Goal: Transaction & Acquisition: Book appointment/travel/reservation

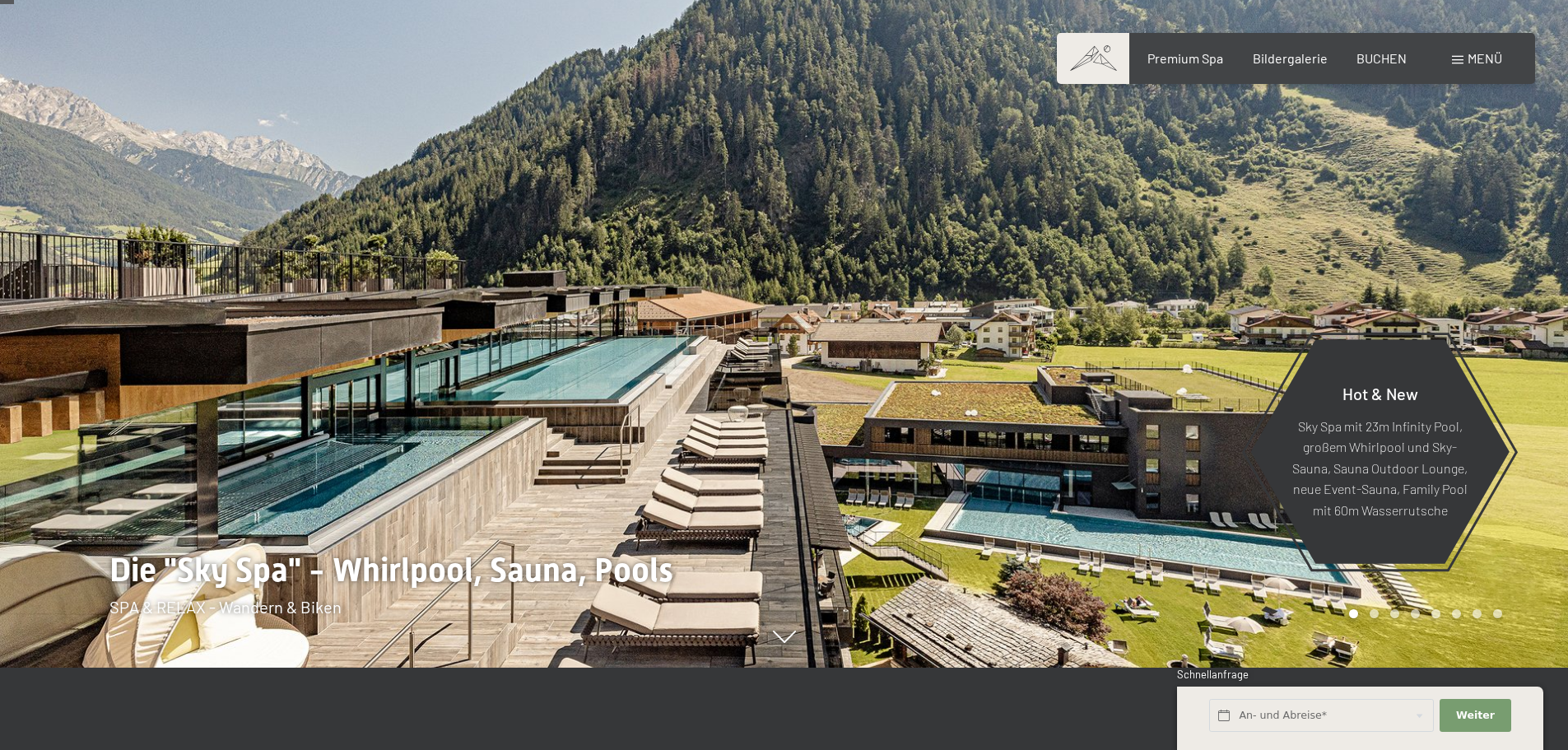
click at [1468, 65] on span "Menü" at bounding box center [1485, 58] width 35 height 16
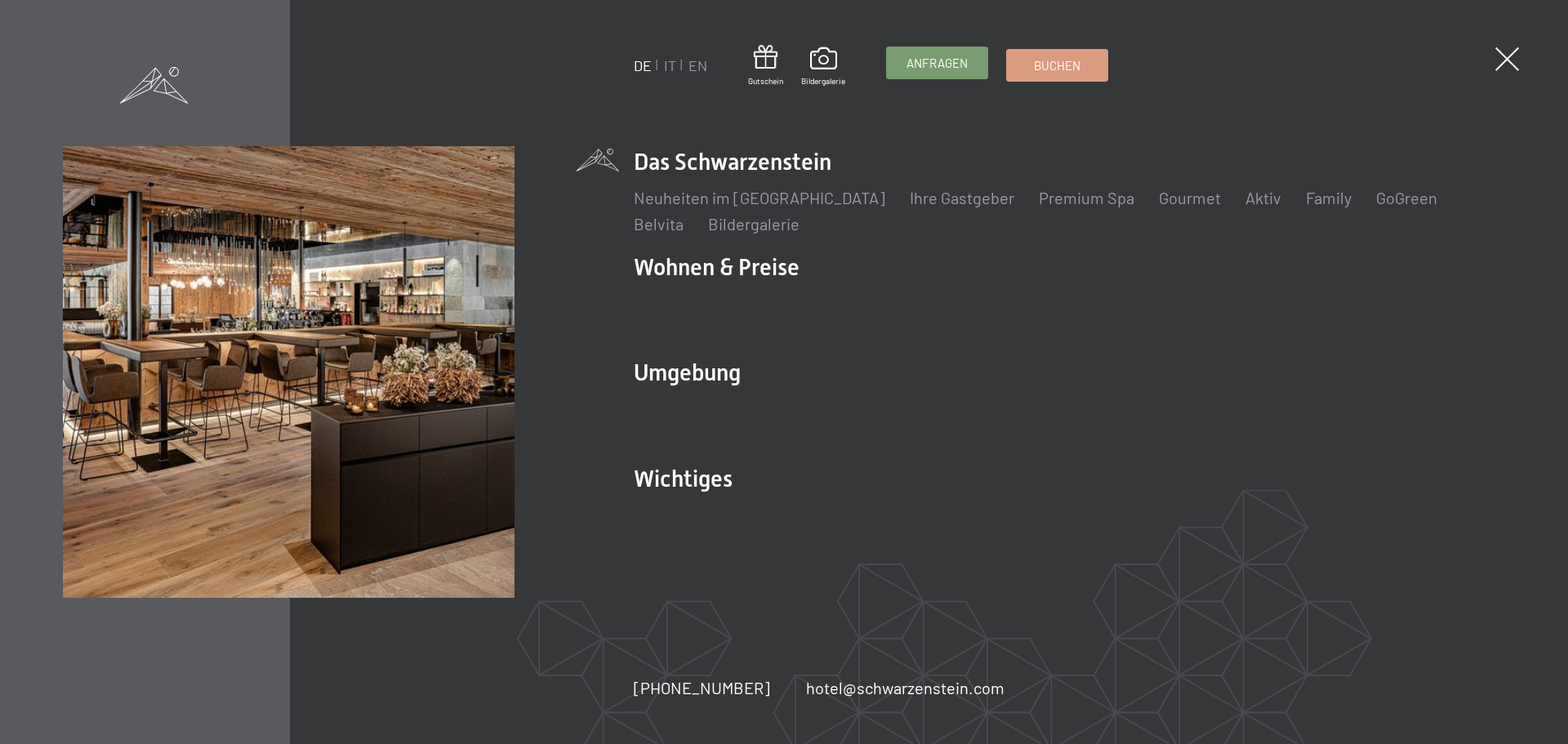
click at [961, 66] on span "Anfragen" at bounding box center [936, 63] width 61 height 17
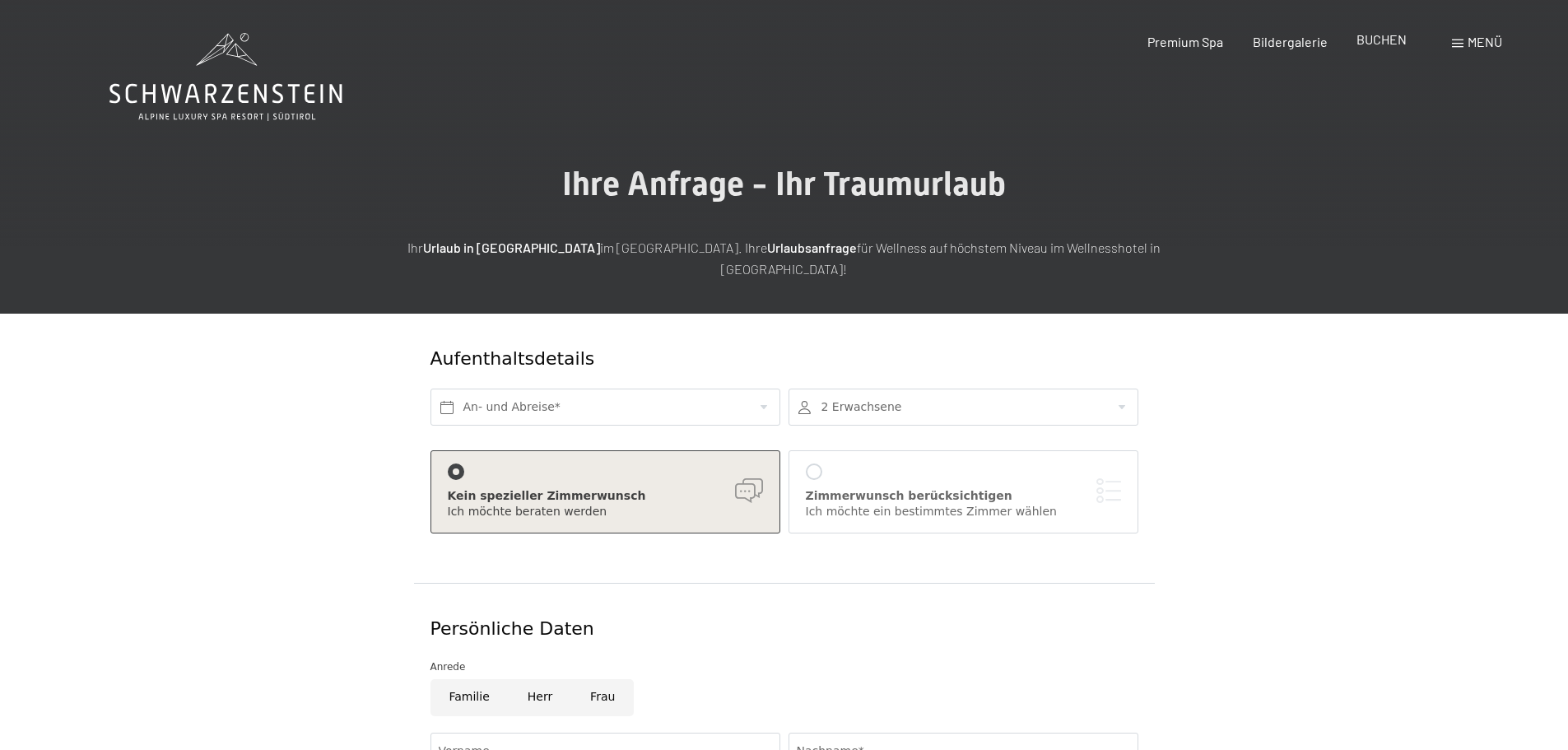
click at [1380, 43] on span "BUCHEN" at bounding box center [1381, 39] width 50 height 16
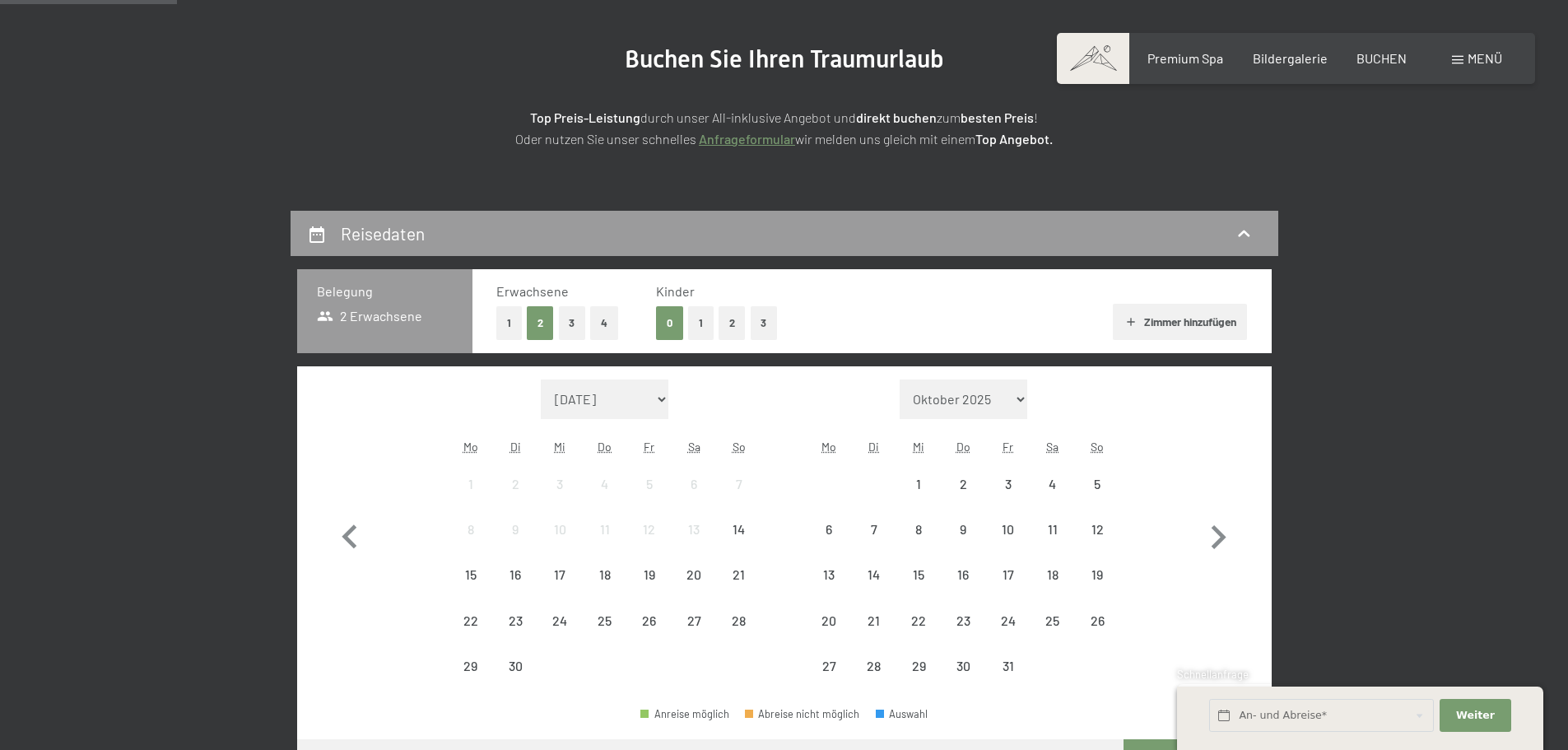
scroll to position [247, 0]
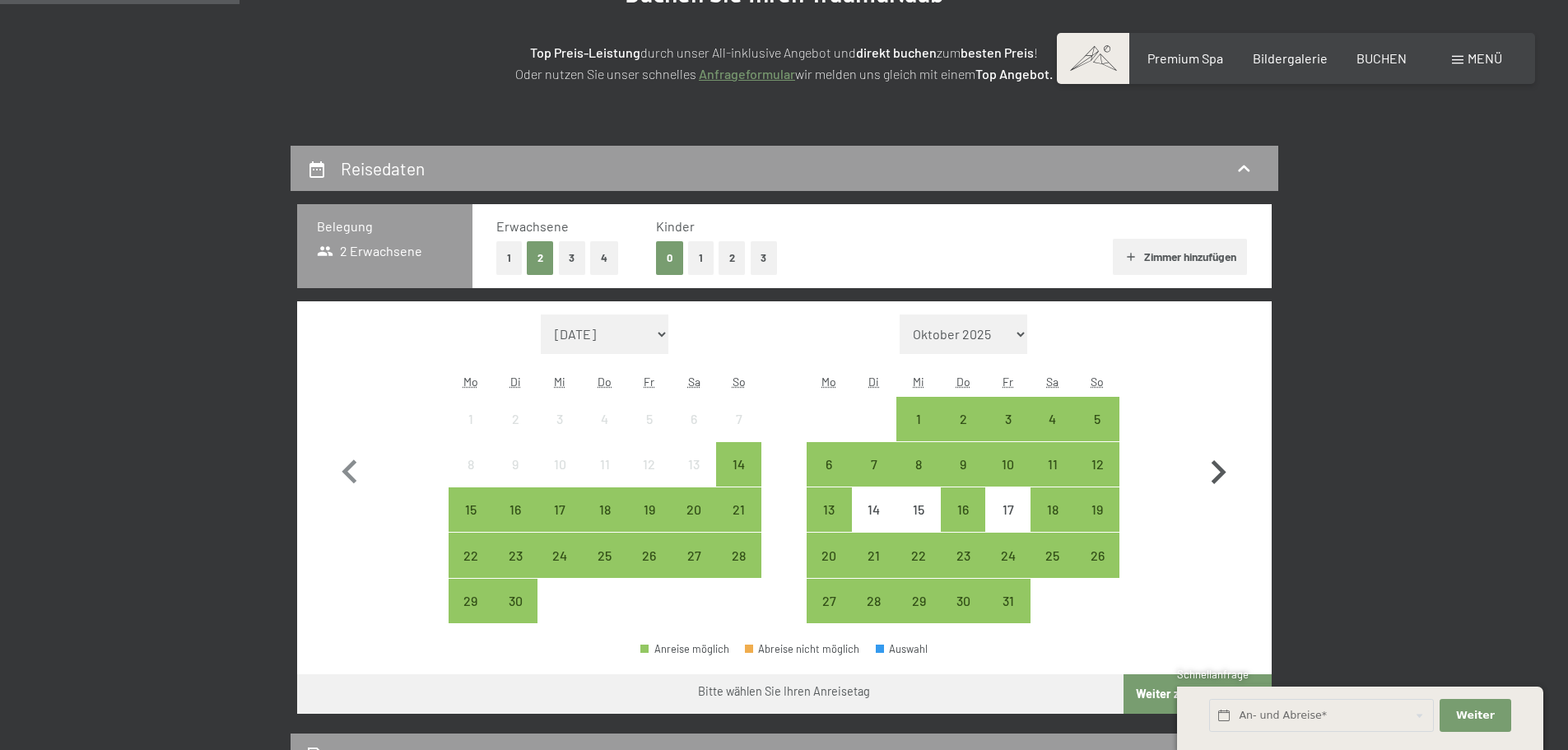
click at [1219, 462] on icon "button" at bounding box center [1219, 472] width 48 height 48
select select "[DATE]"
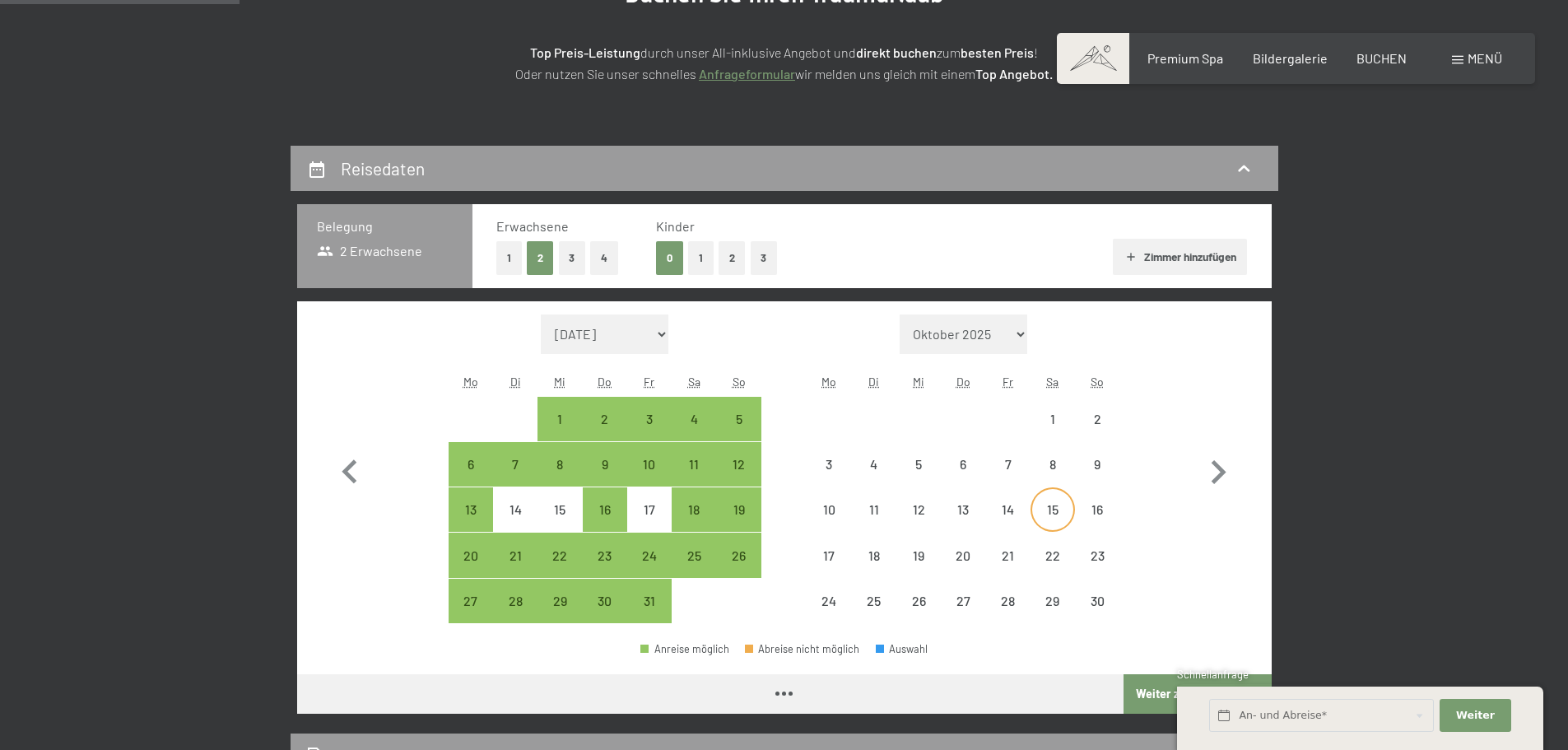
select select "[DATE]"
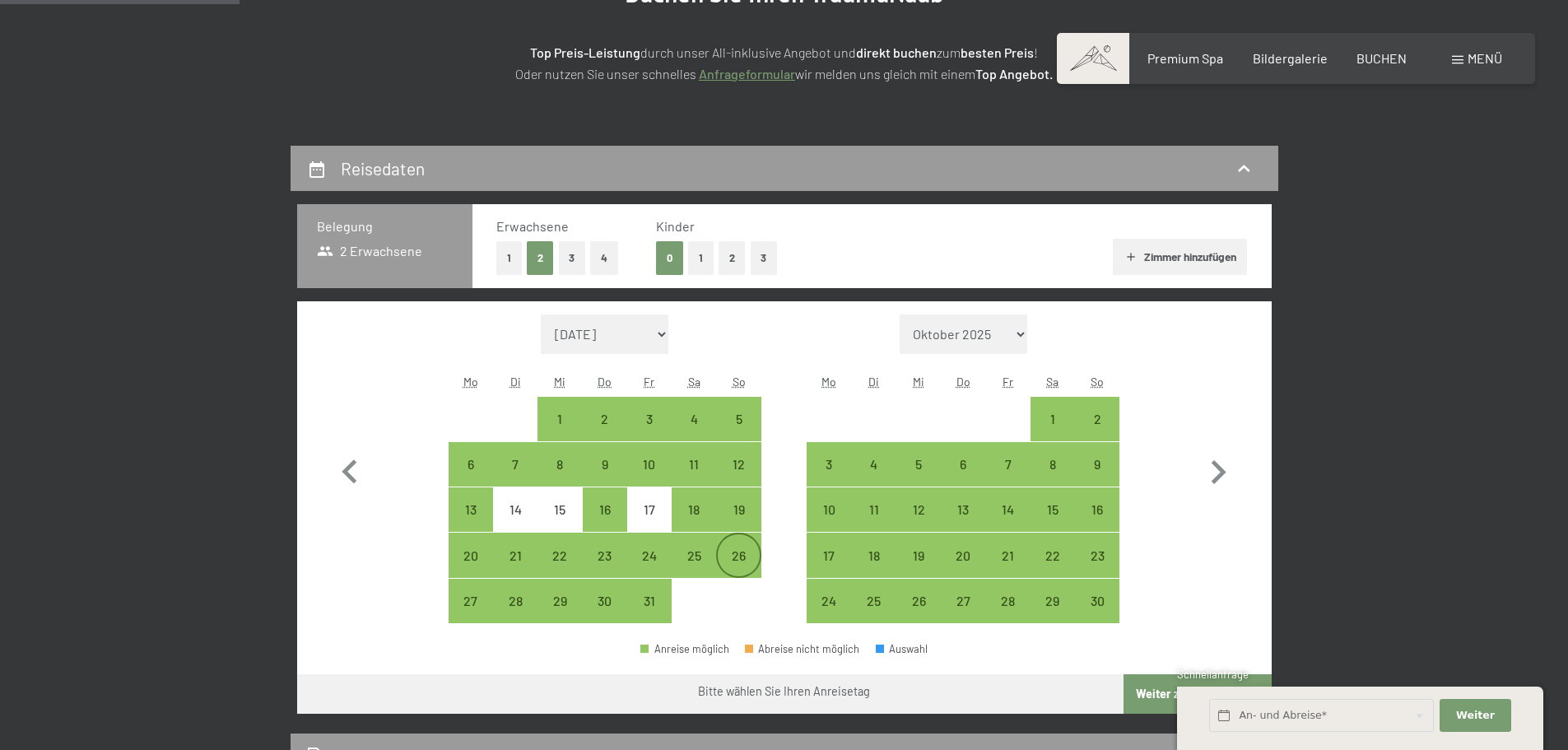
click at [734, 558] on div "26" at bounding box center [738, 569] width 41 height 41
select select "[DATE]"
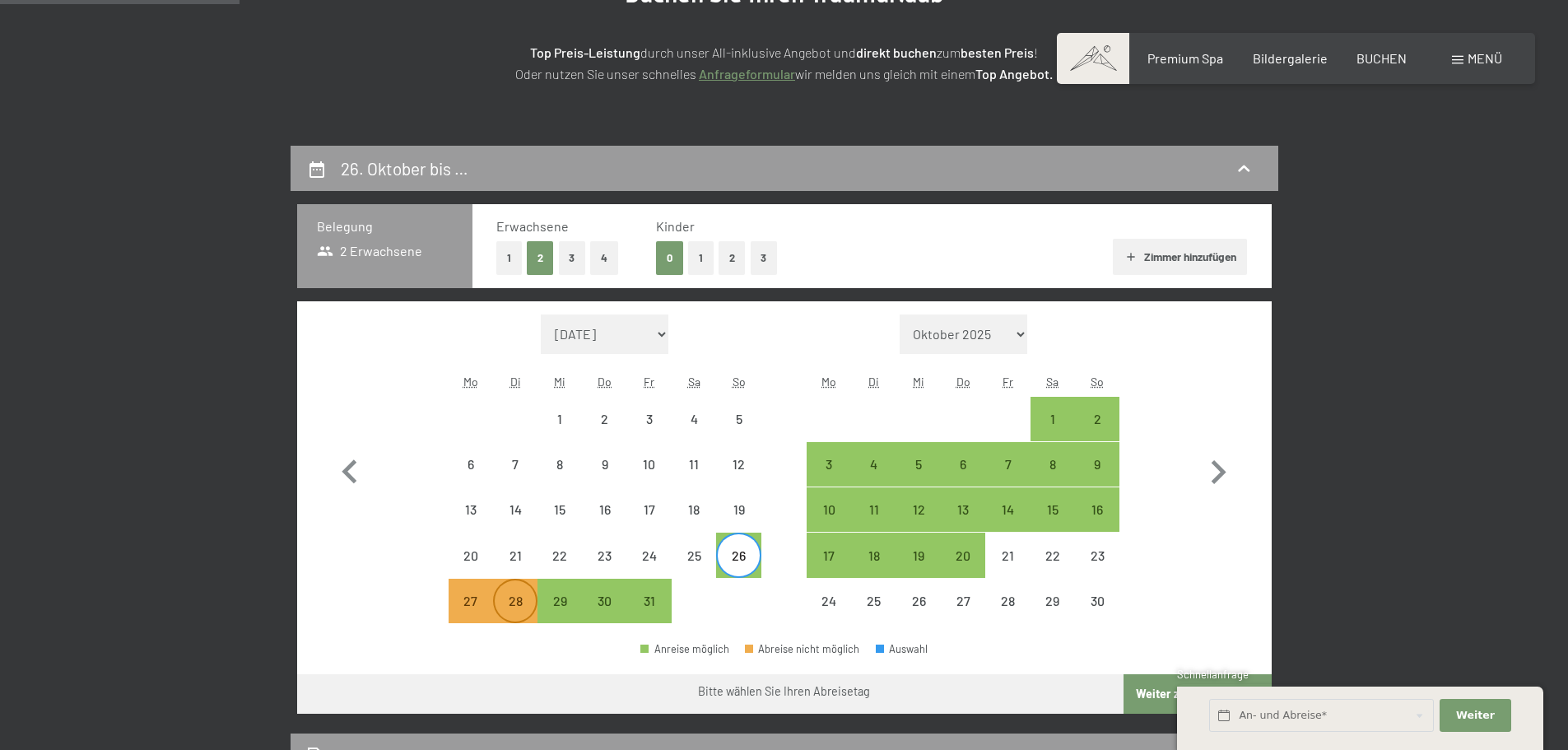
click at [525, 612] on div "28" at bounding box center [515, 614] width 41 height 41
select select "[DATE]"
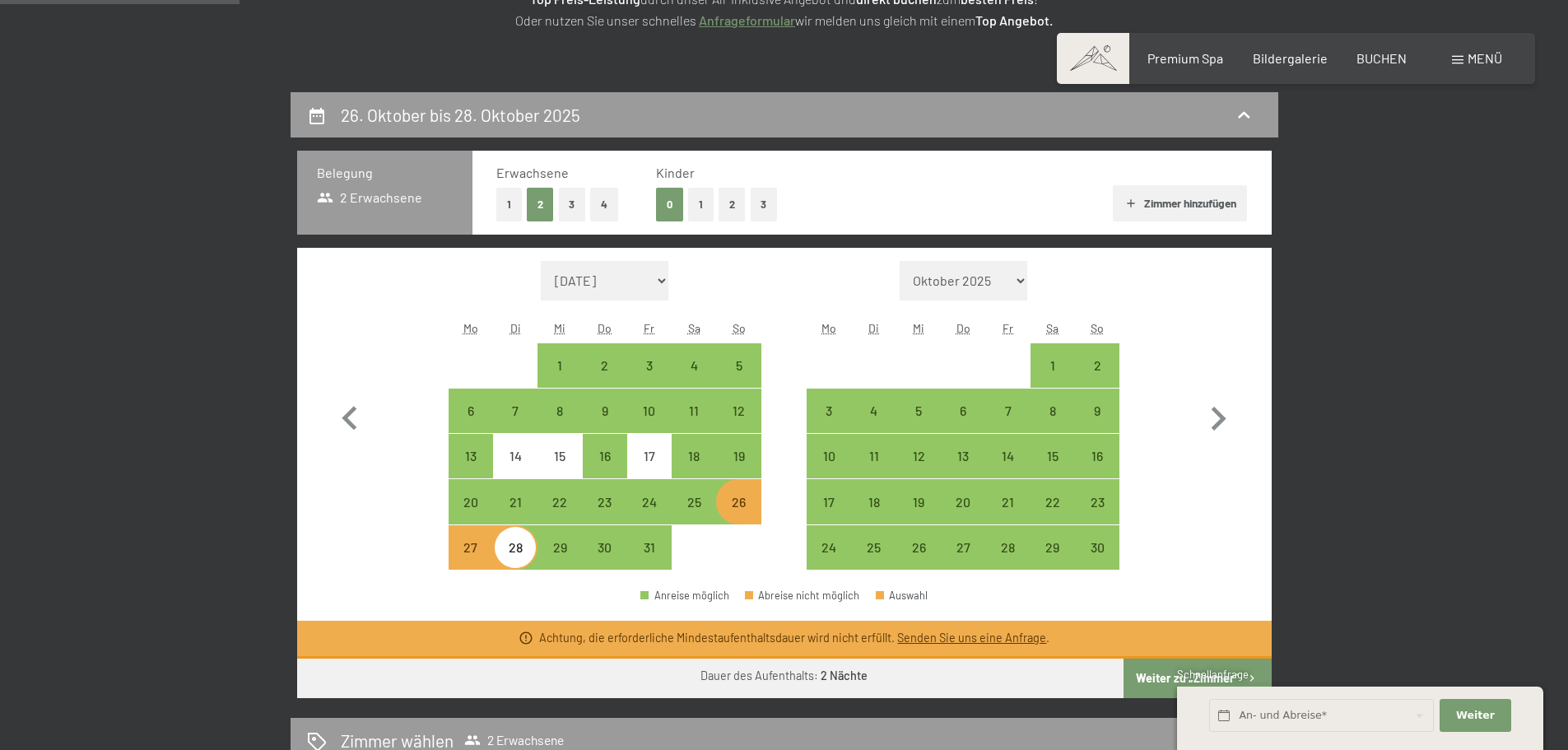
scroll to position [329, 0]
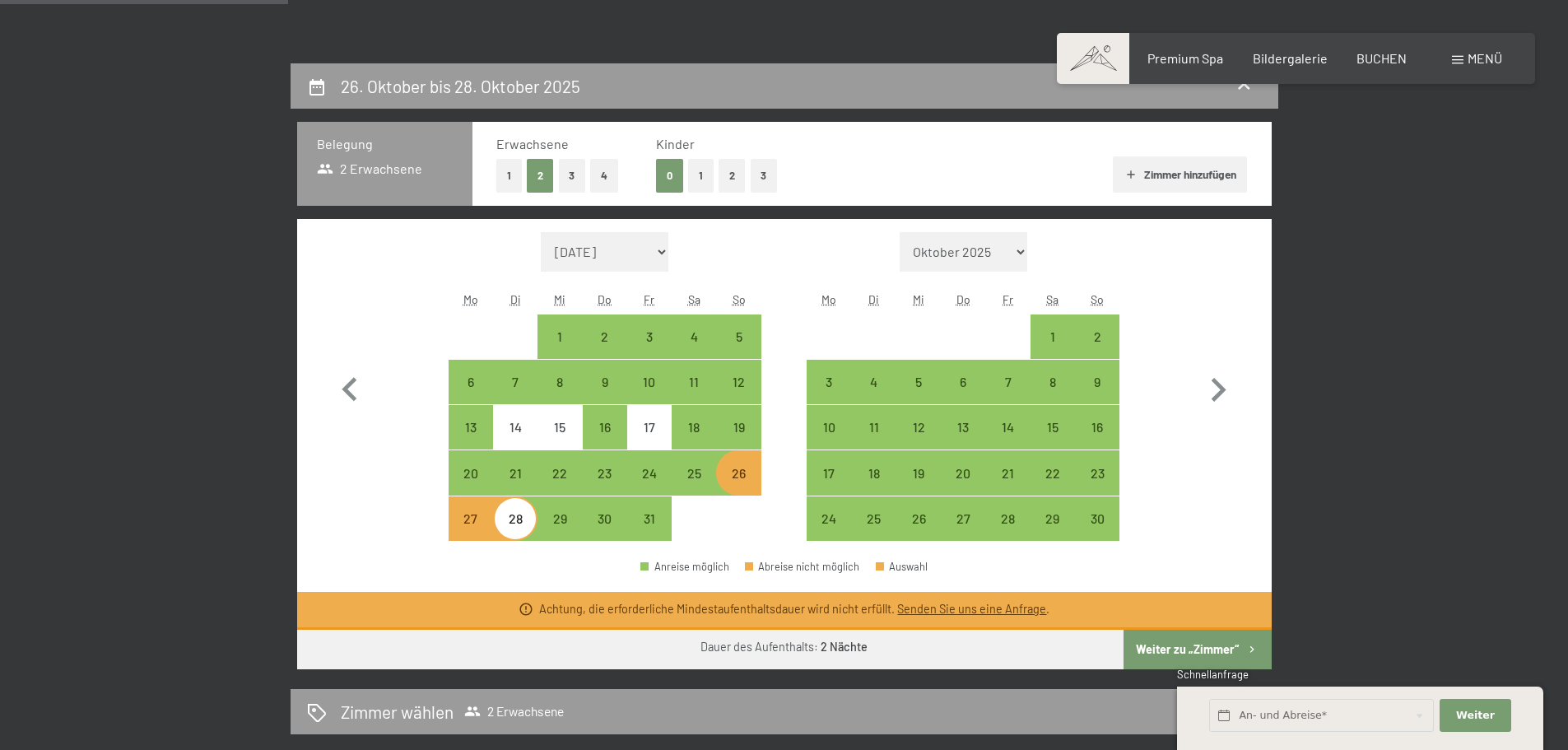
click at [755, 468] on div "26" at bounding box center [738, 487] width 41 height 41
select select "[DATE]"
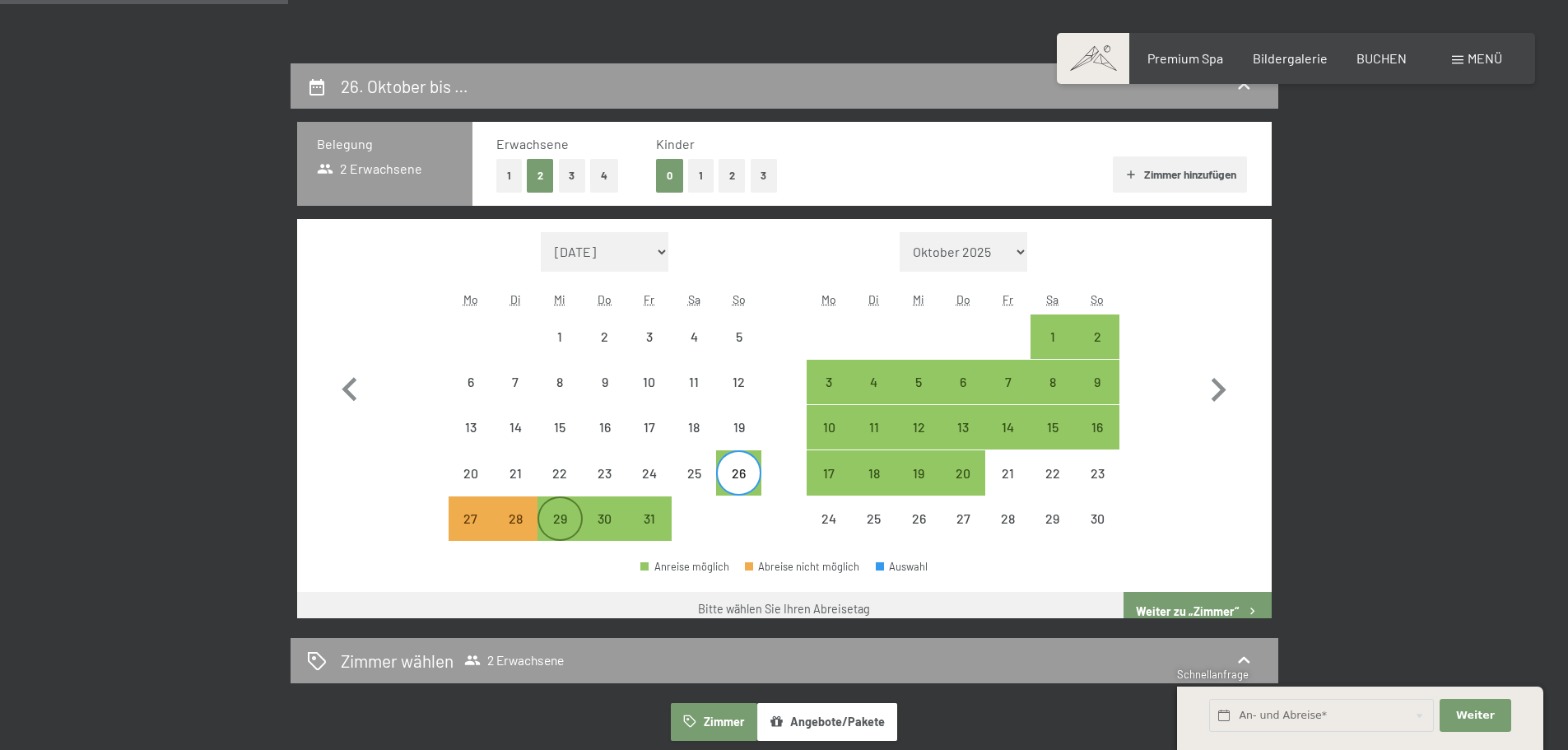
click at [571, 518] on div "29" at bounding box center [559, 532] width 41 height 41
select select "[DATE]"
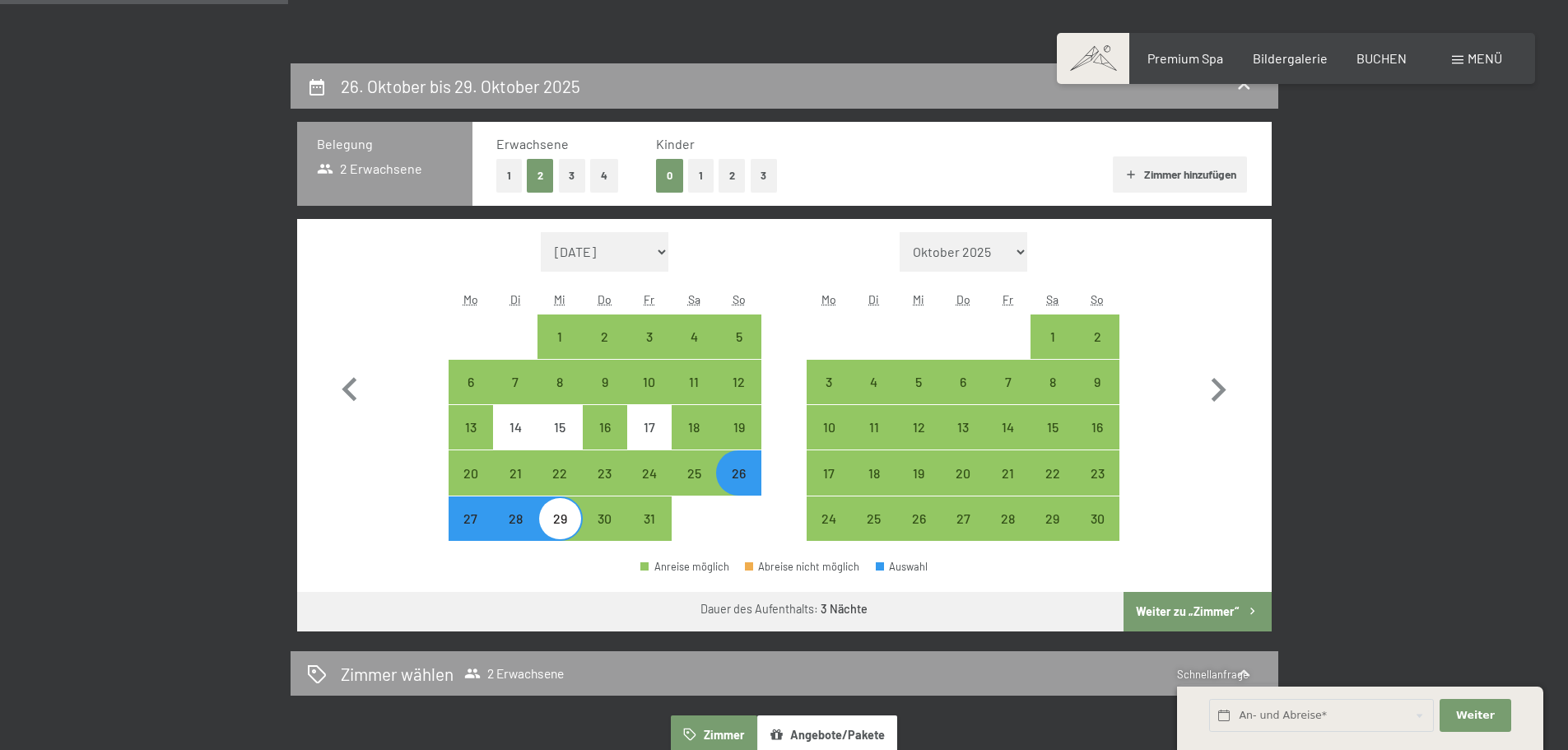
click at [737, 482] on div "26" at bounding box center [738, 487] width 41 height 41
select select "[DATE]"
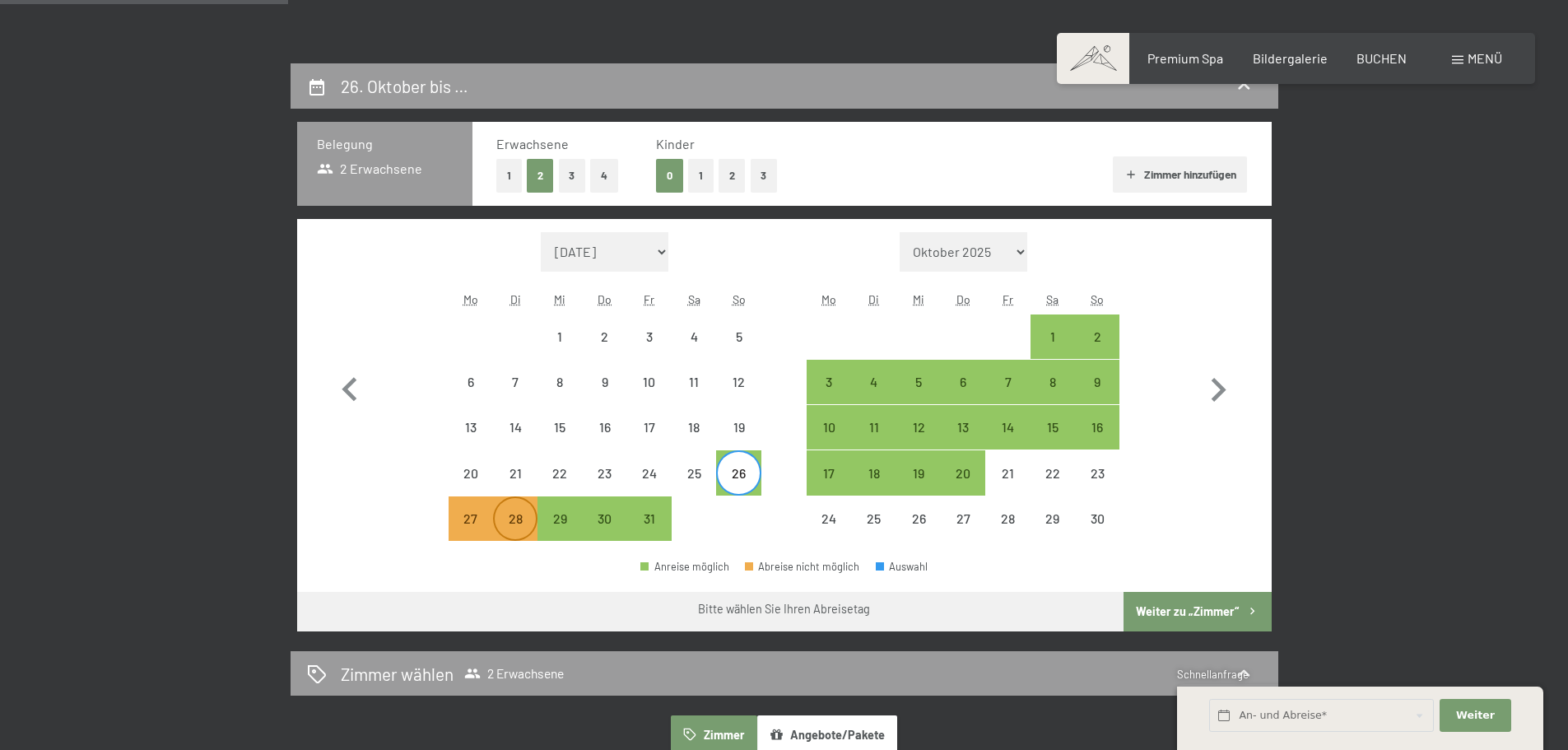
click at [515, 528] on div "28" at bounding box center [515, 532] width 41 height 41
select select "[DATE]"
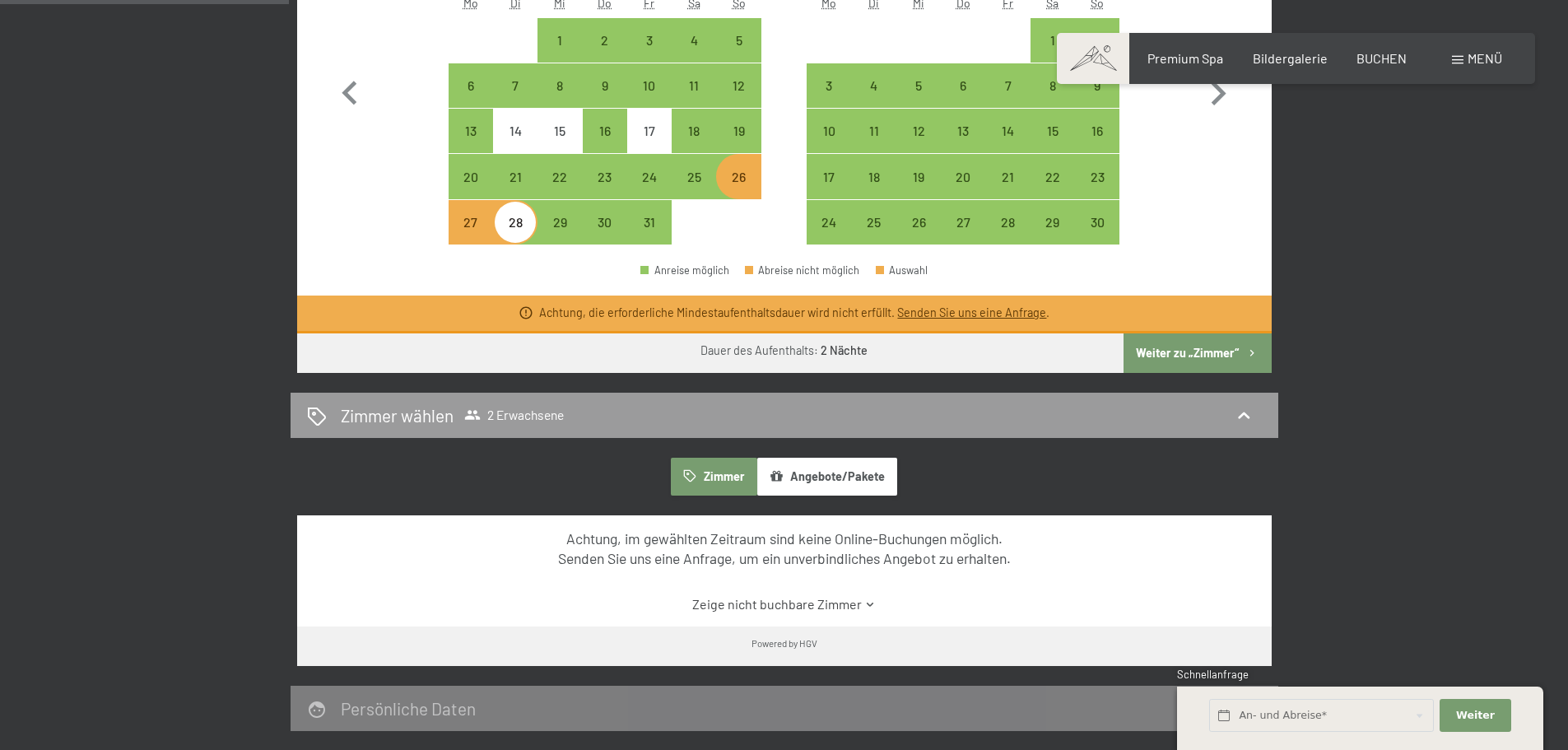
scroll to position [303, 0]
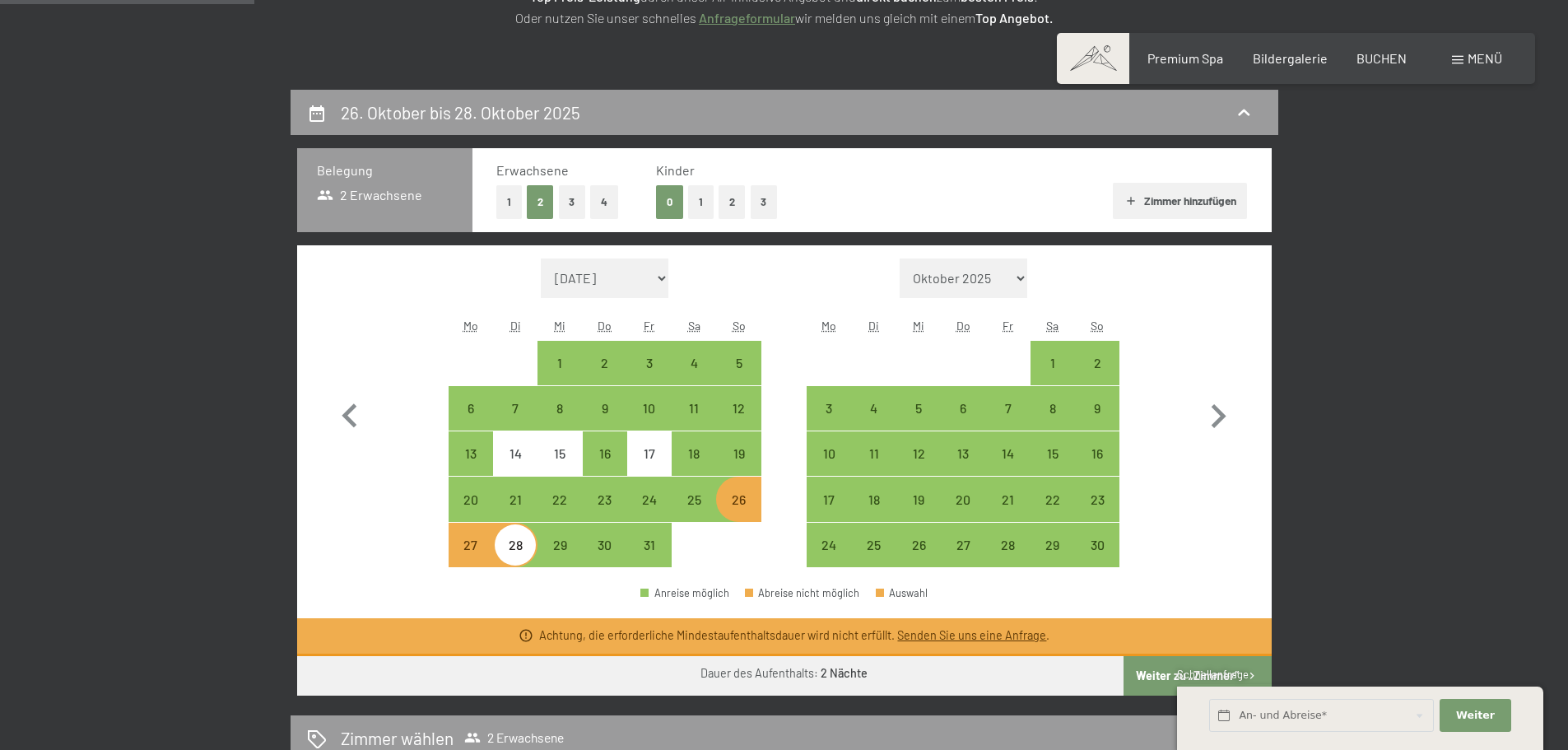
click at [476, 538] on div "27" at bounding box center [470, 558] width 41 height 41
select select "[DATE]"
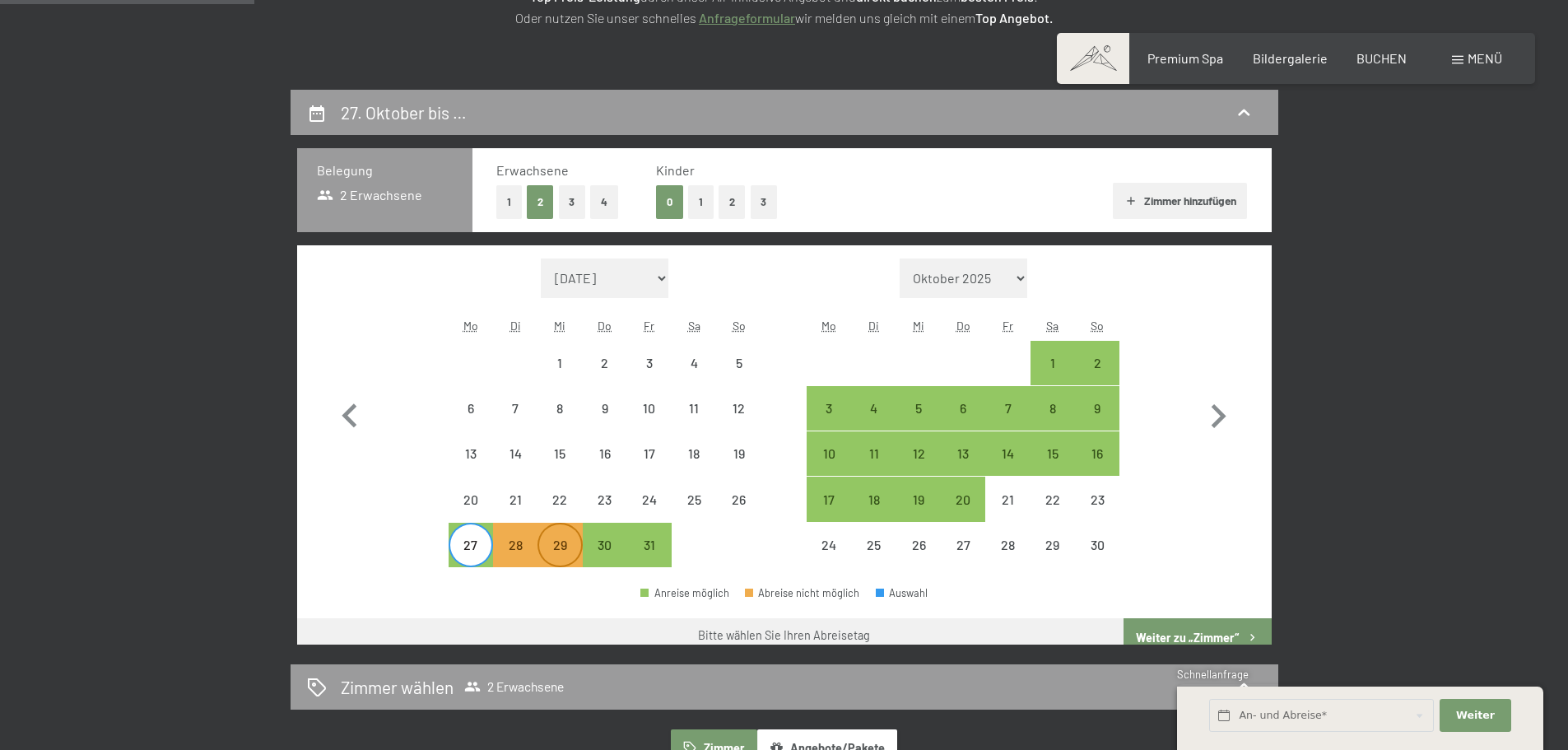
click at [571, 549] on div "29" at bounding box center [559, 558] width 41 height 41
select select "[DATE]"
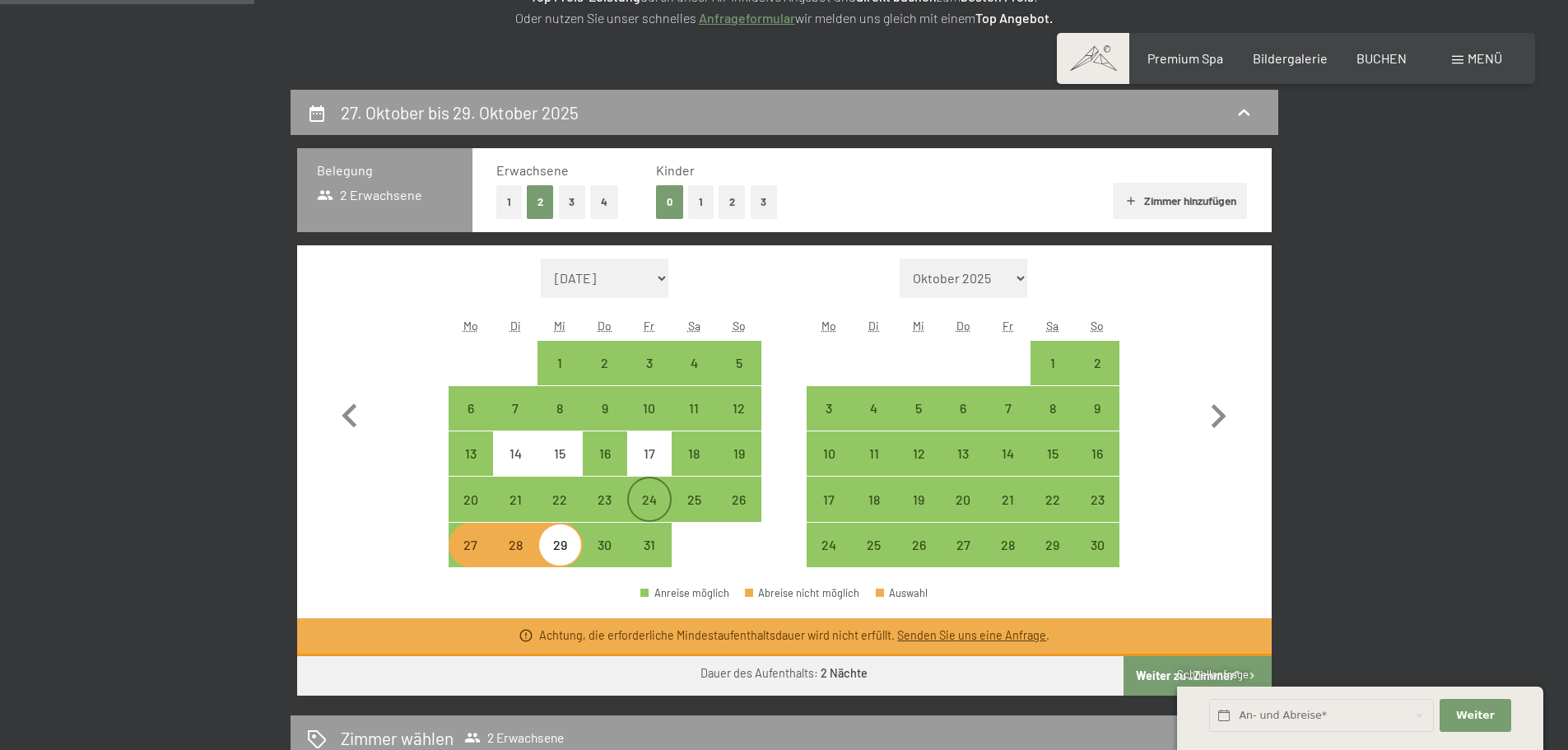
click at [656, 503] on div "24" at bounding box center [649, 513] width 41 height 41
select select "[DATE]"
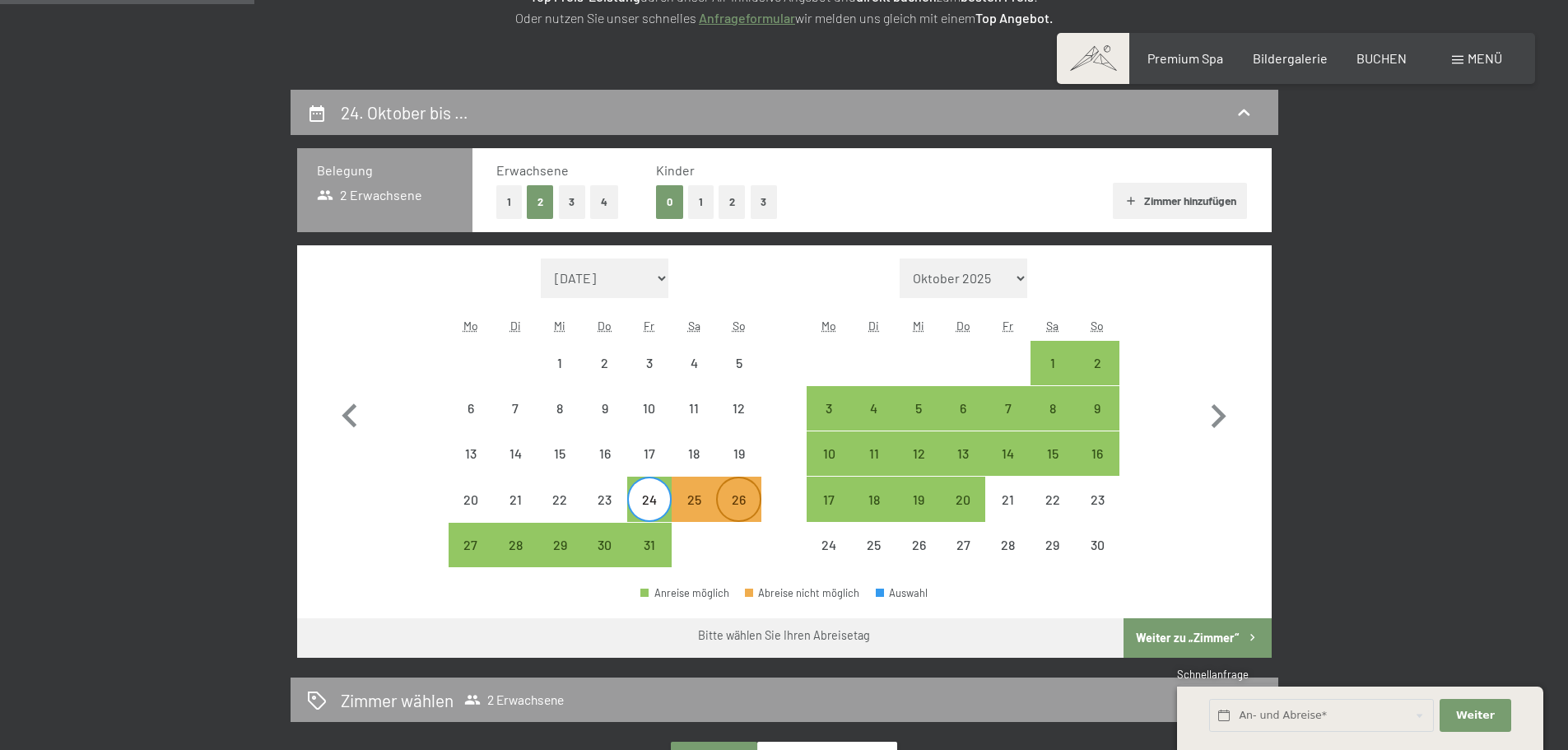
click at [742, 500] on div "26" at bounding box center [738, 513] width 41 height 41
select select "[DATE]"
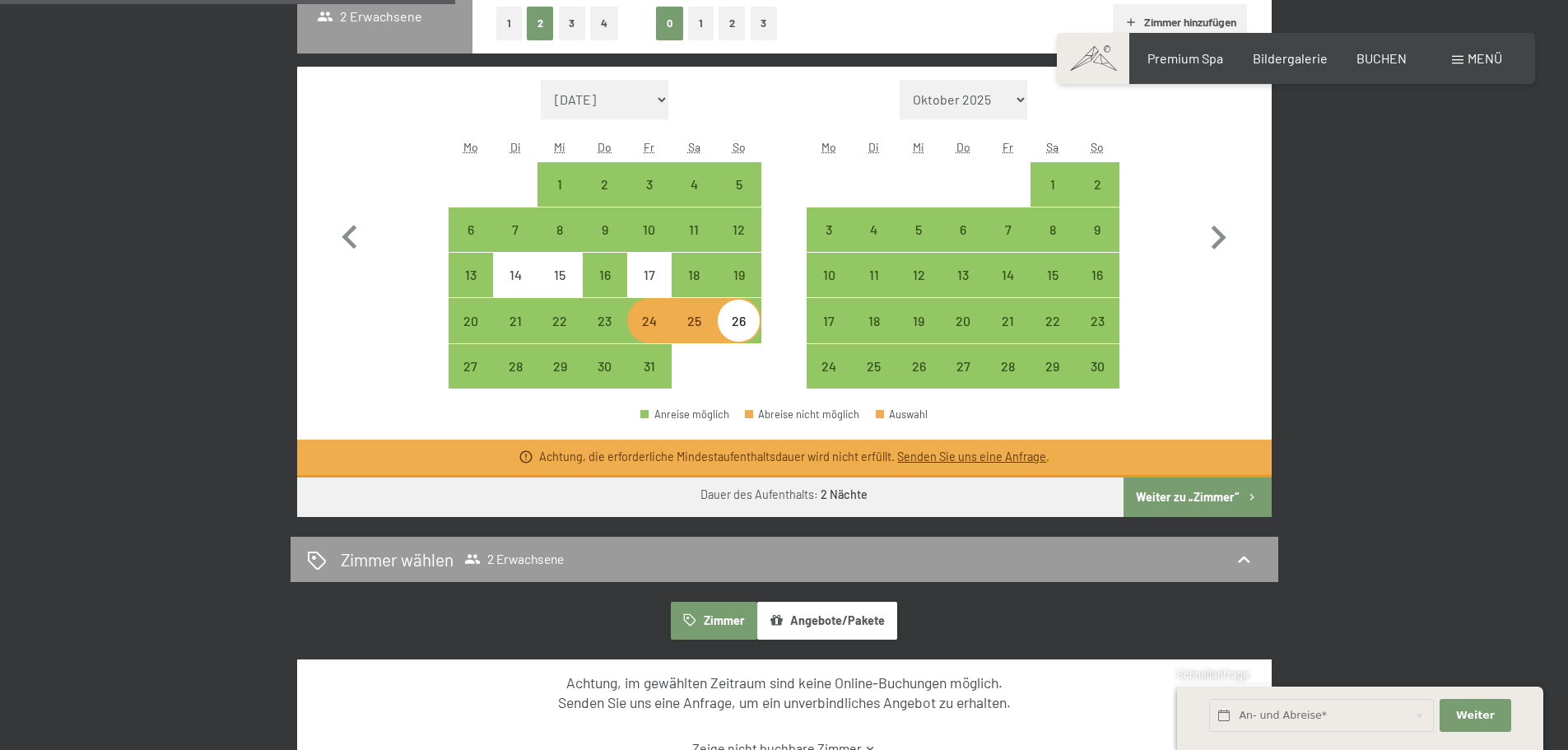
scroll to position [550, 0]
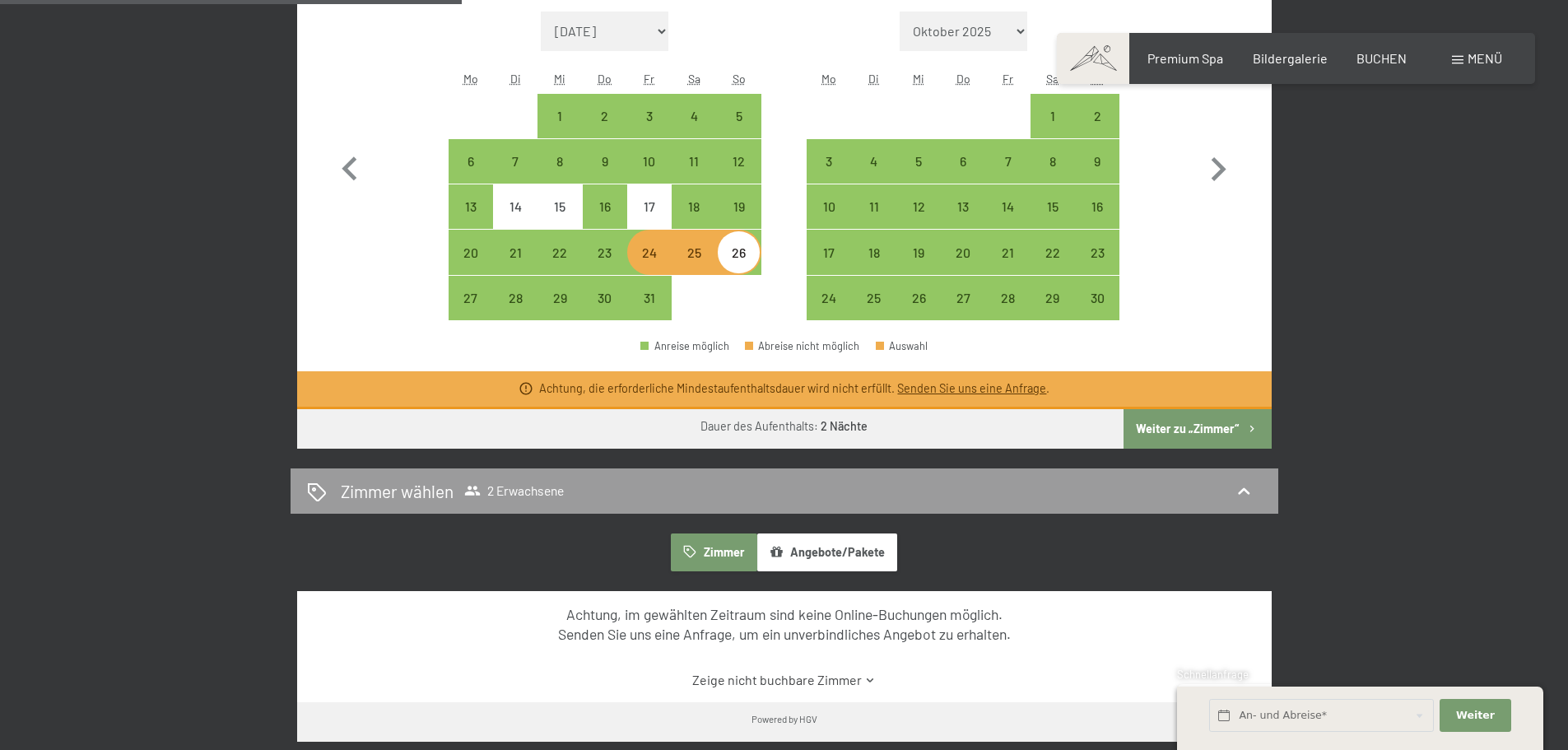
click at [699, 261] on div "25" at bounding box center [693, 266] width 41 height 41
select select "[DATE]"
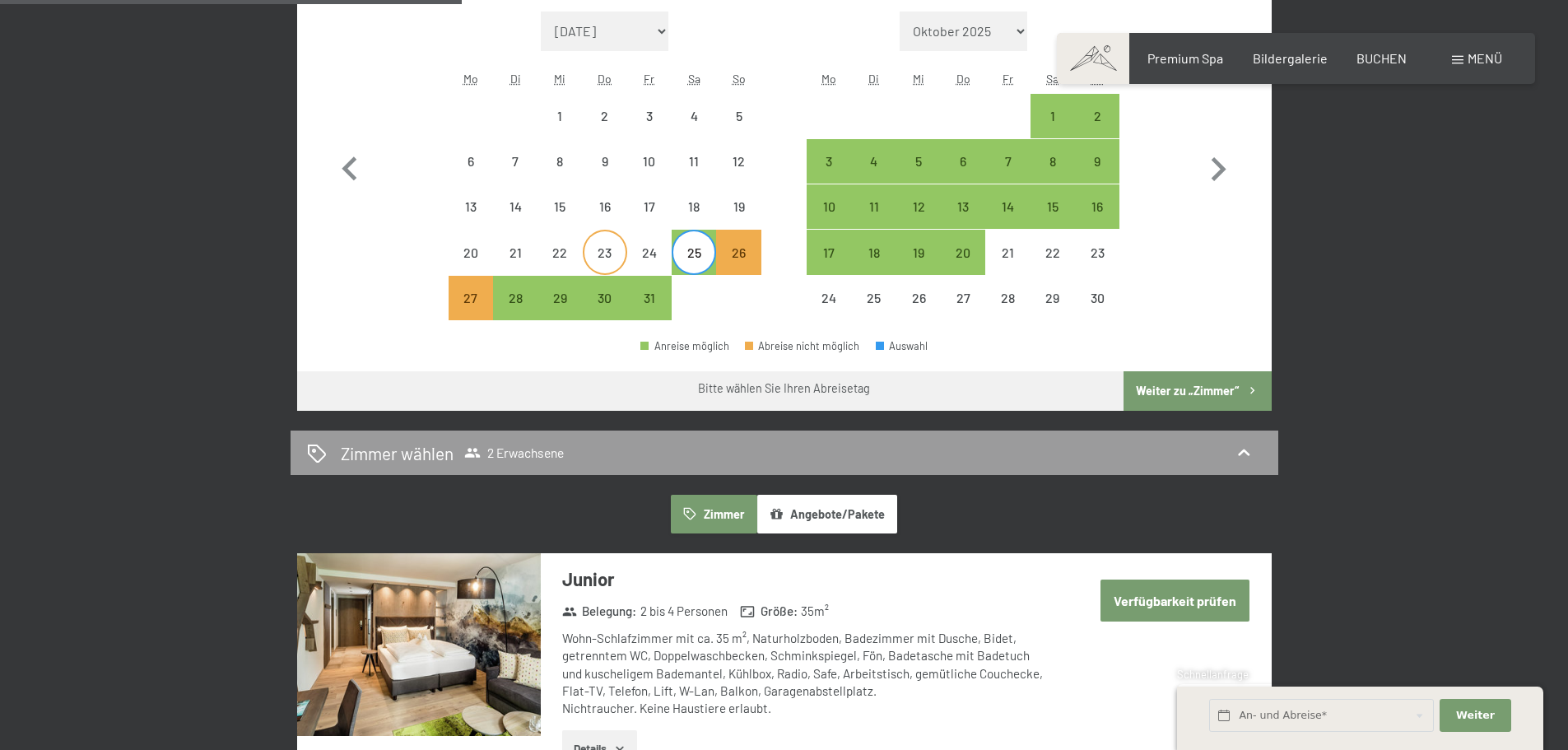
click at [623, 257] on div "23" at bounding box center [604, 266] width 41 height 41
select select "[DATE]"
click at [662, 249] on div "24" at bounding box center [649, 266] width 41 height 41
select select "[DATE]"
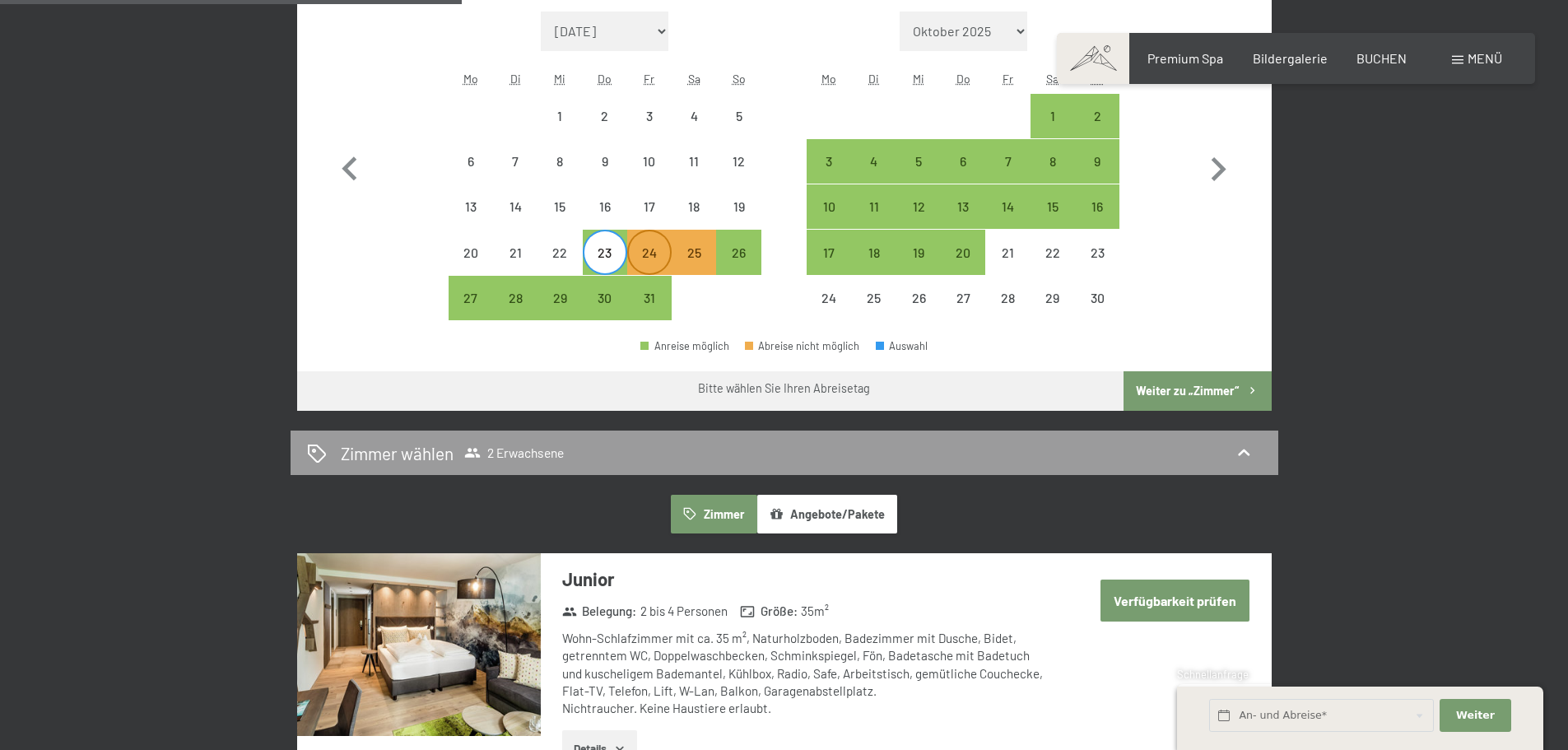
select select "[DATE]"
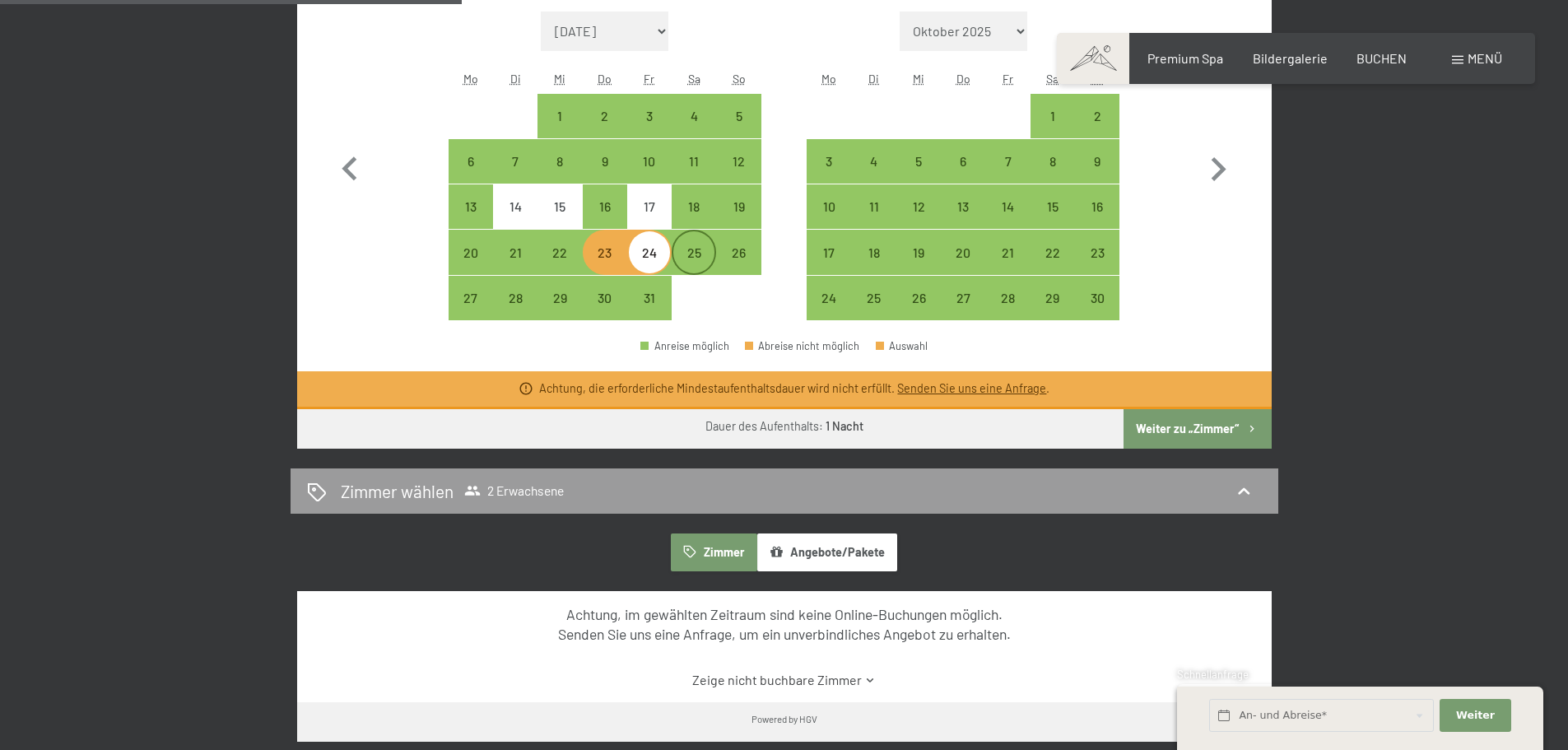
click at [684, 253] on div "25" at bounding box center [693, 266] width 41 height 41
select select "[DATE]"
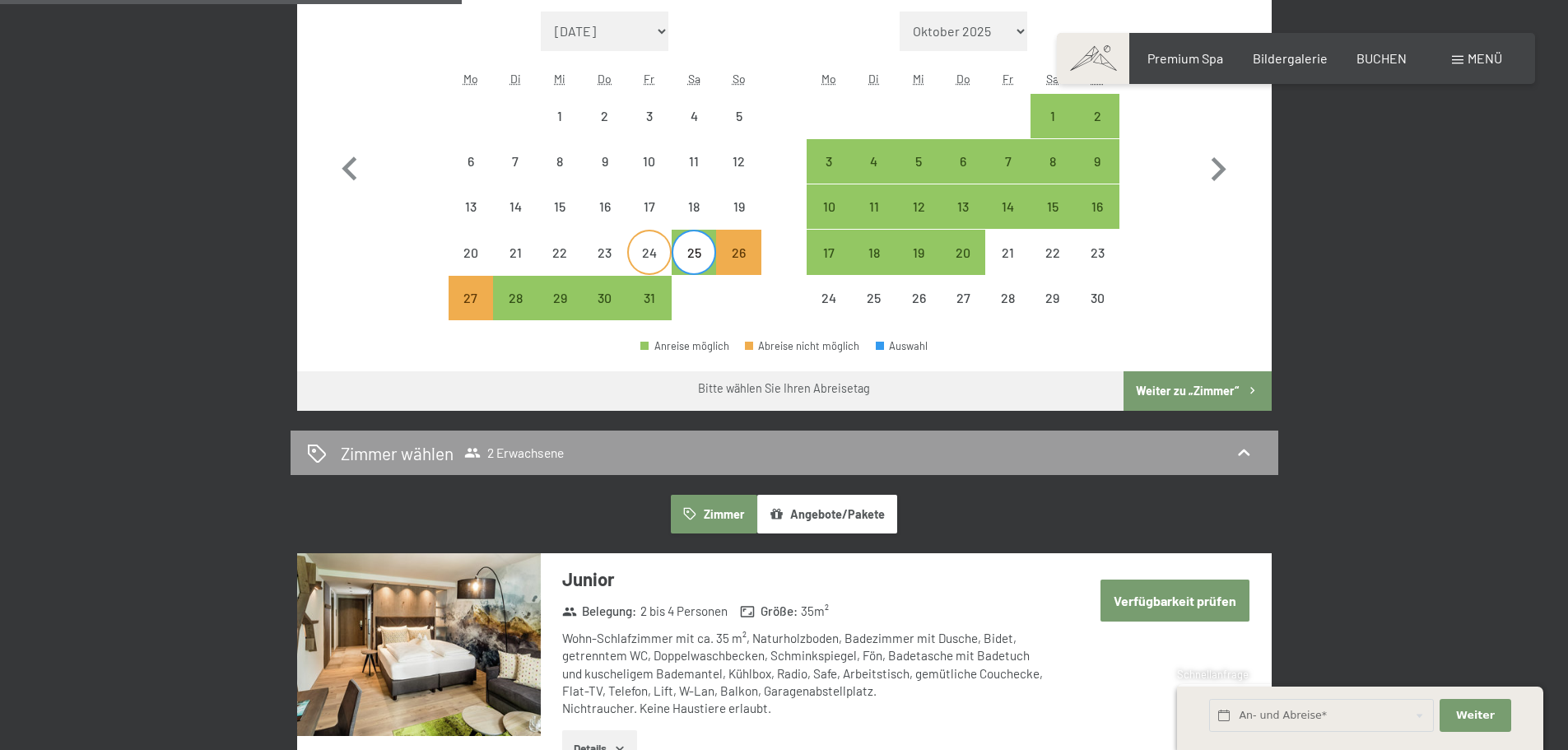
click at [650, 253] on div "24" at bounding box center [649, 266] width 41 height 41
select select "[DATE]"
click at [726, 251] on div "26" at bounding box center [738, 266] width 41 height 41
select select "[DATE]"
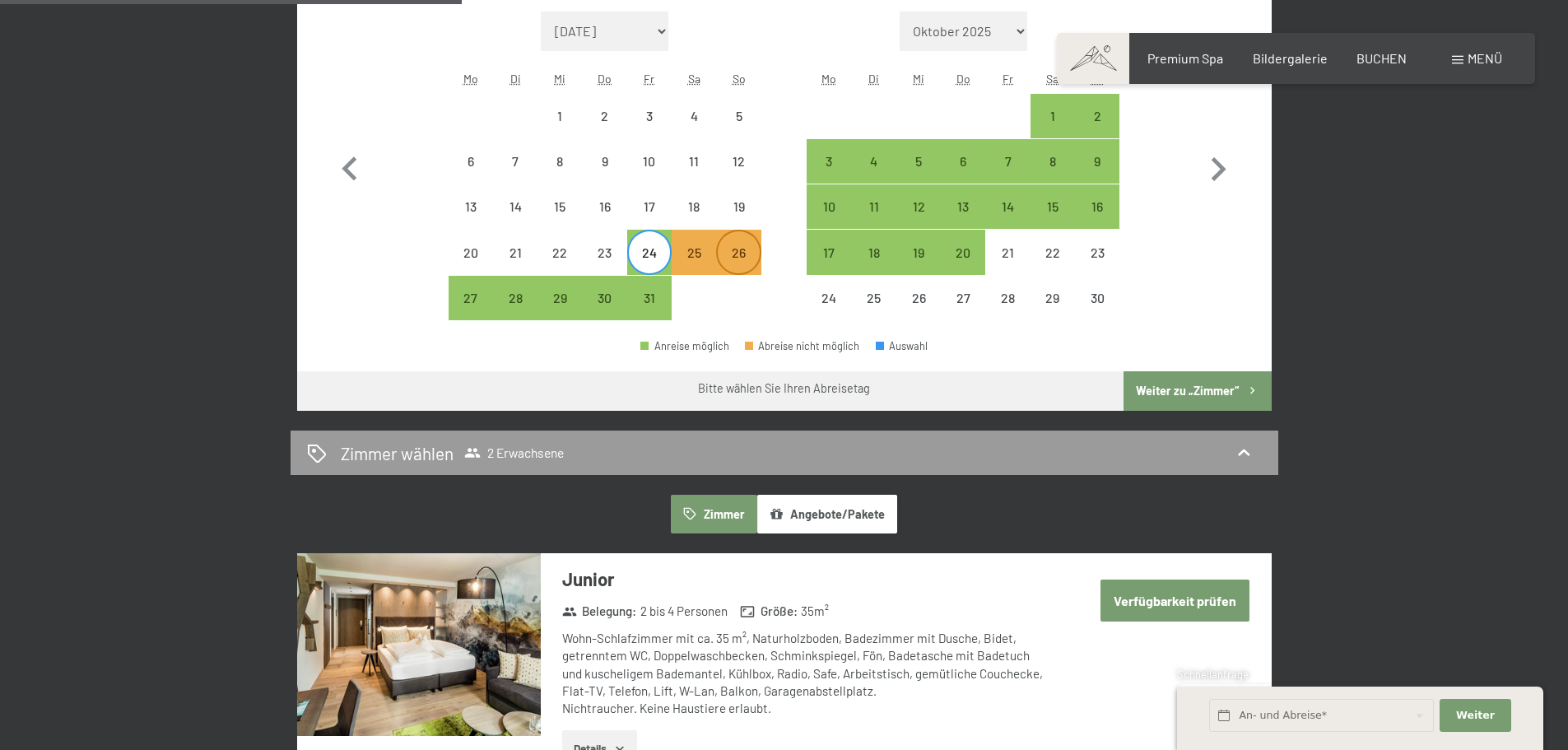
select select "[DATE]"
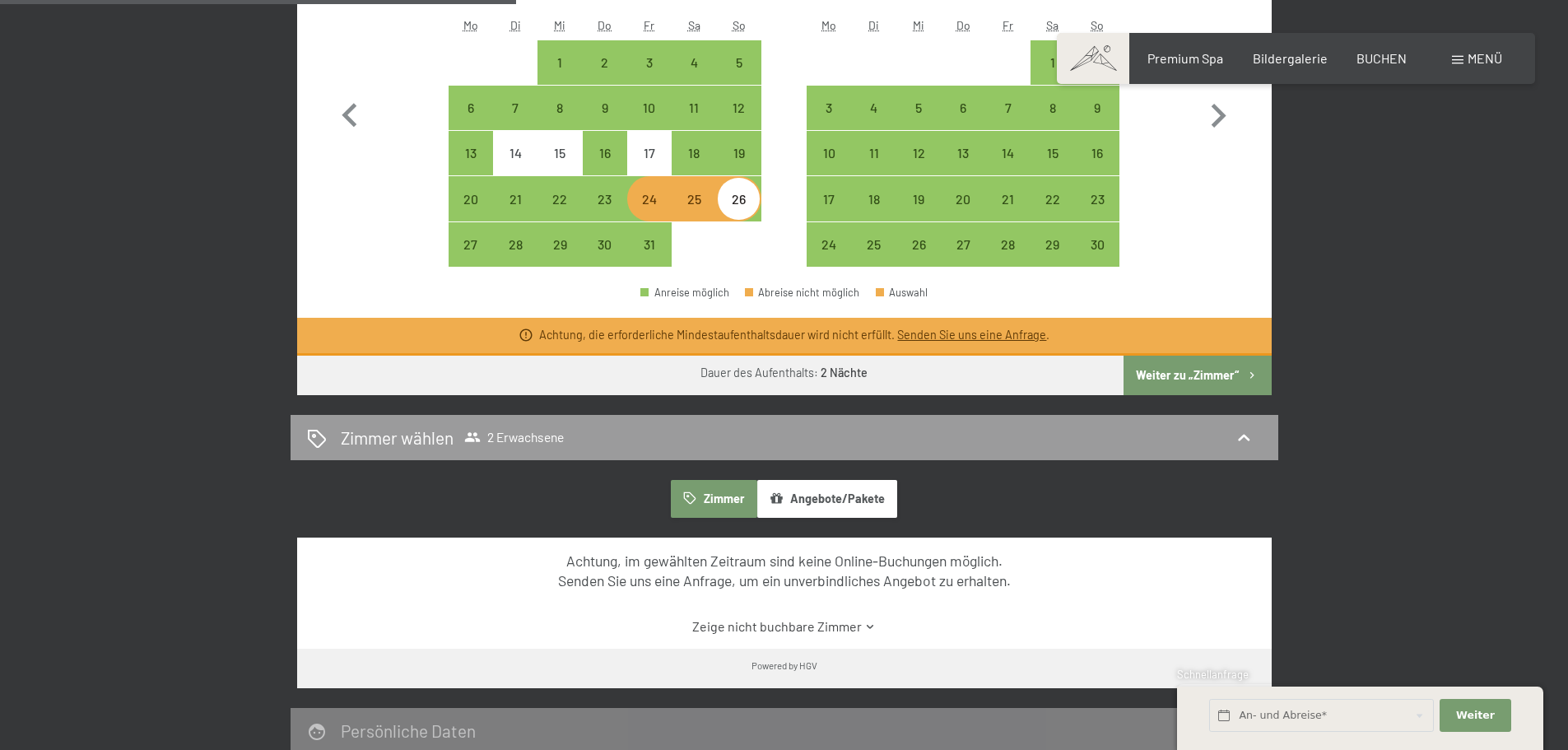
scroll to position [632, 0]
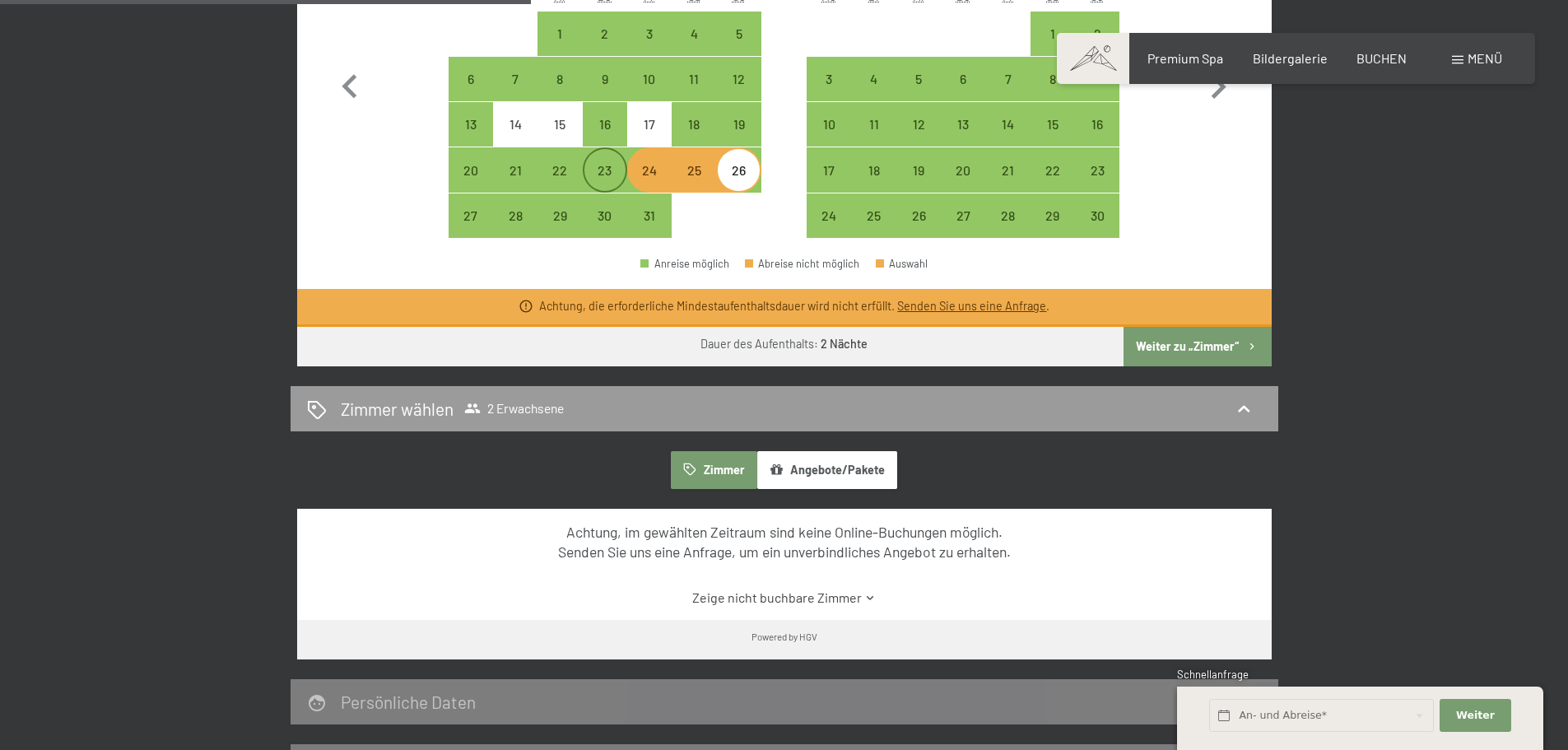
click at [599, 182] on div "23" at bounding box center [604, 184] width 41 height 41
select select "[DATE]"
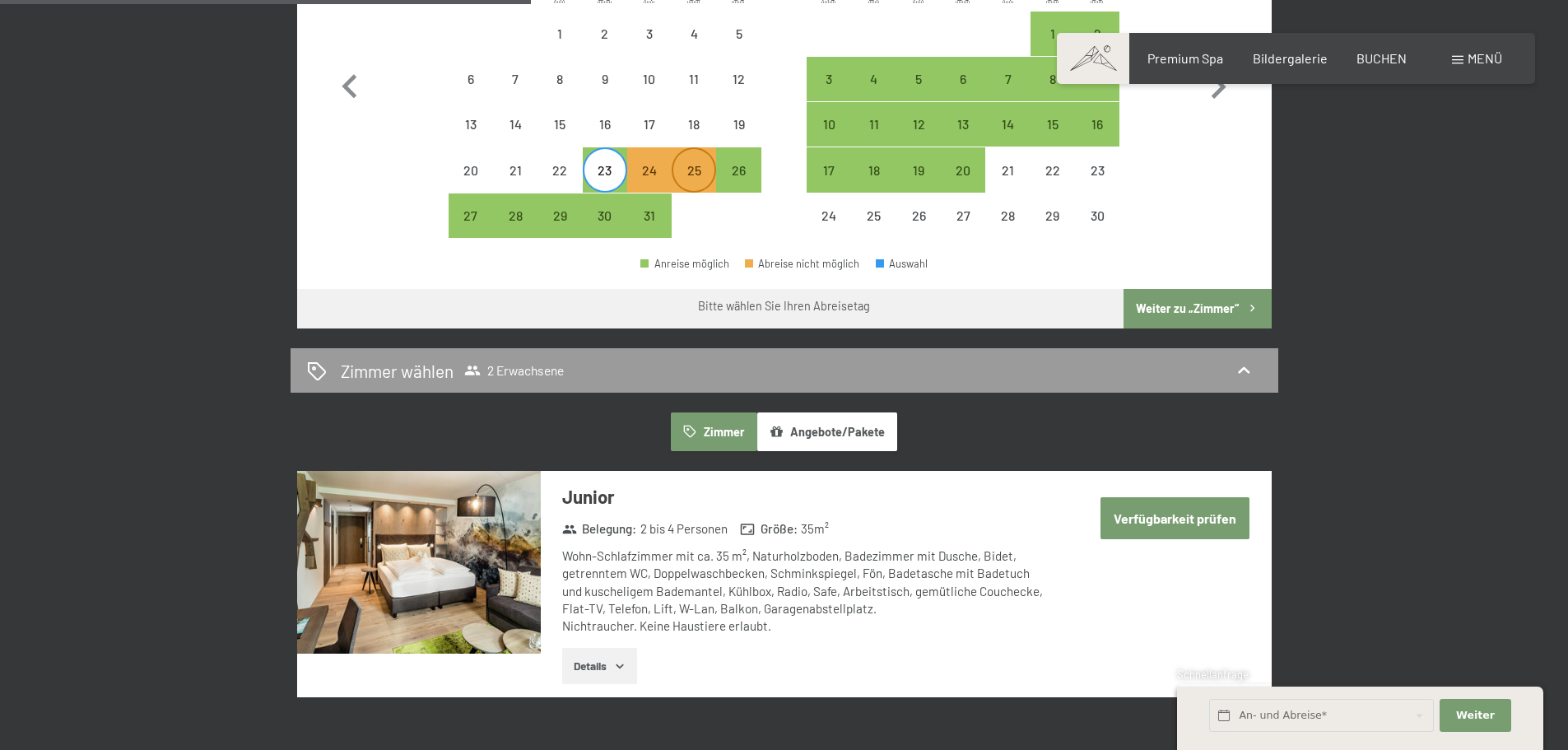
click at [689, 180] on div "25" at bounding box center [693, 184] width 41 height 41
select select "[DATE]"
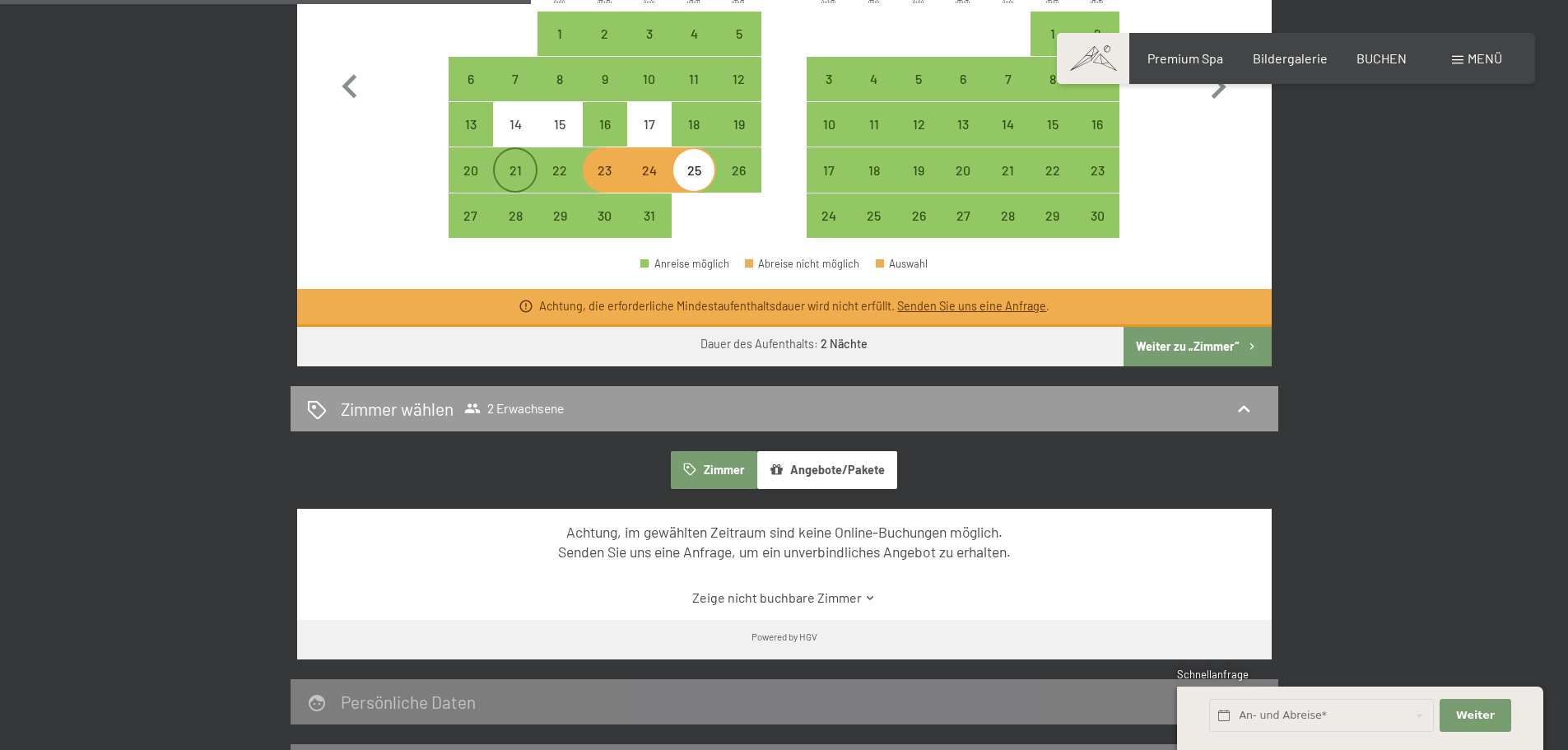
click at [527, 176] on div "21" at bounding box center [515, 184] width 41 height 41
select select "[DATE]"
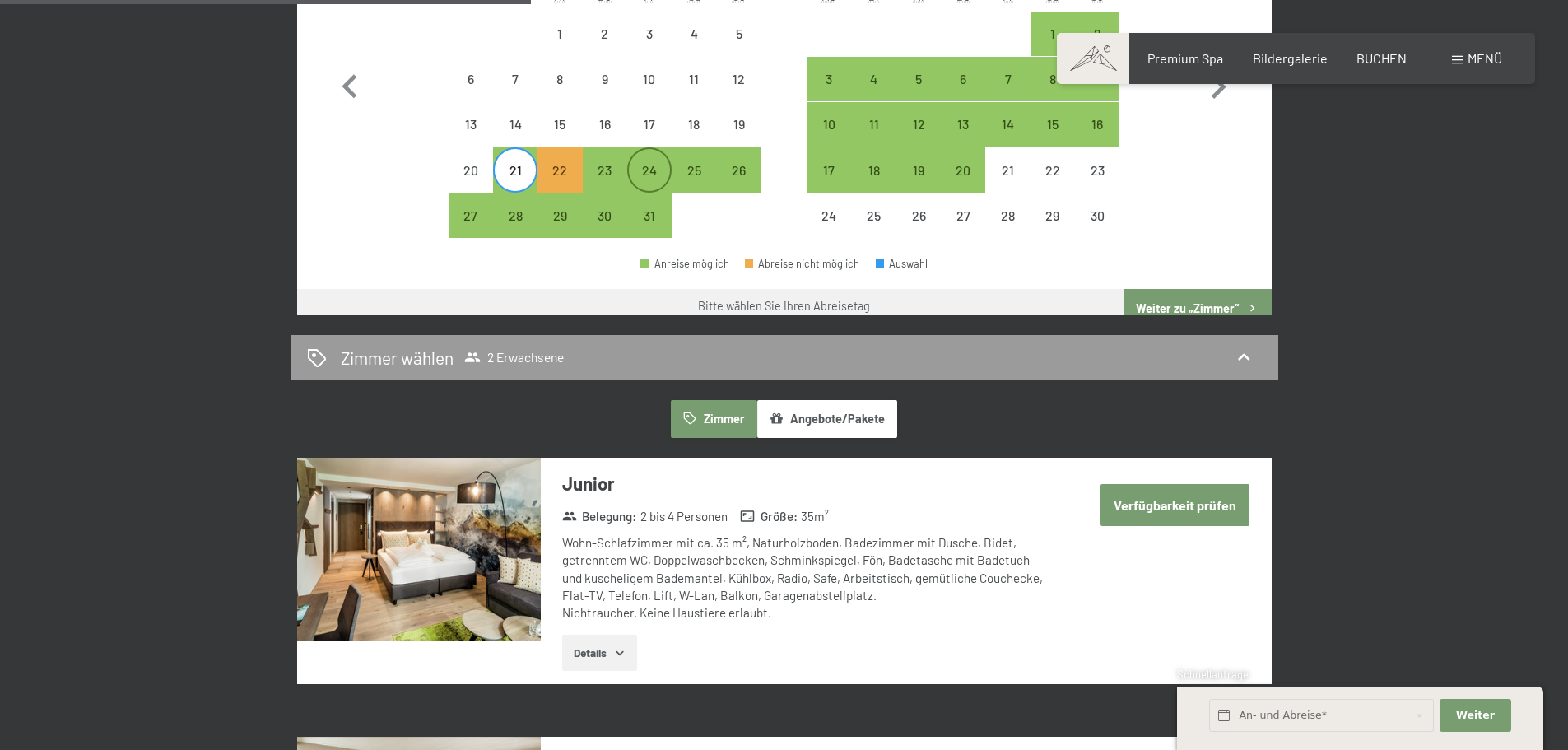
click at [632, 182] on div "24" at bounding box center [649, 184] width 41 height 41
select select "[DATE]"
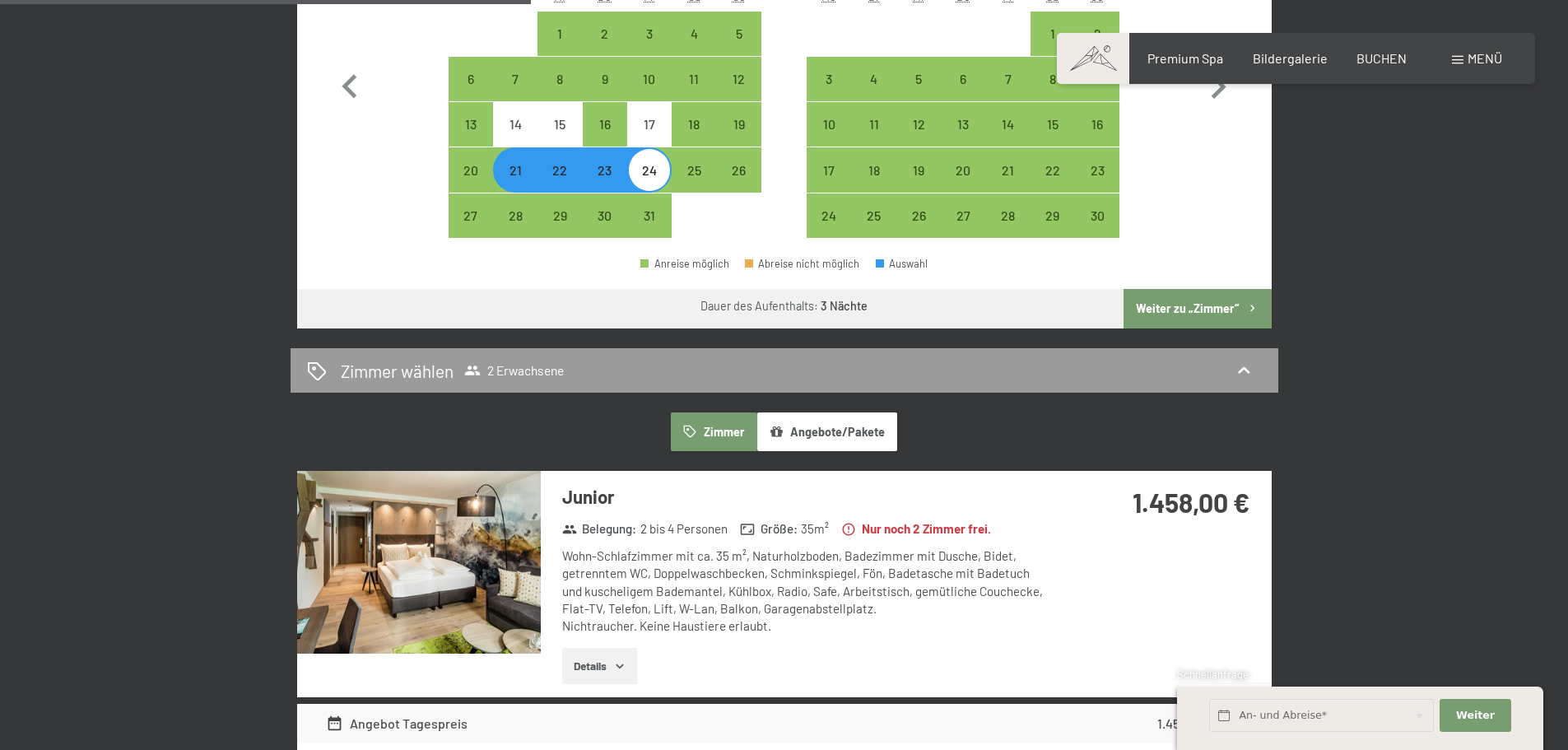
click at [512, 179] on div "21" at bounding box center [515, 184] width 41 height 41
select select "[DATE]"
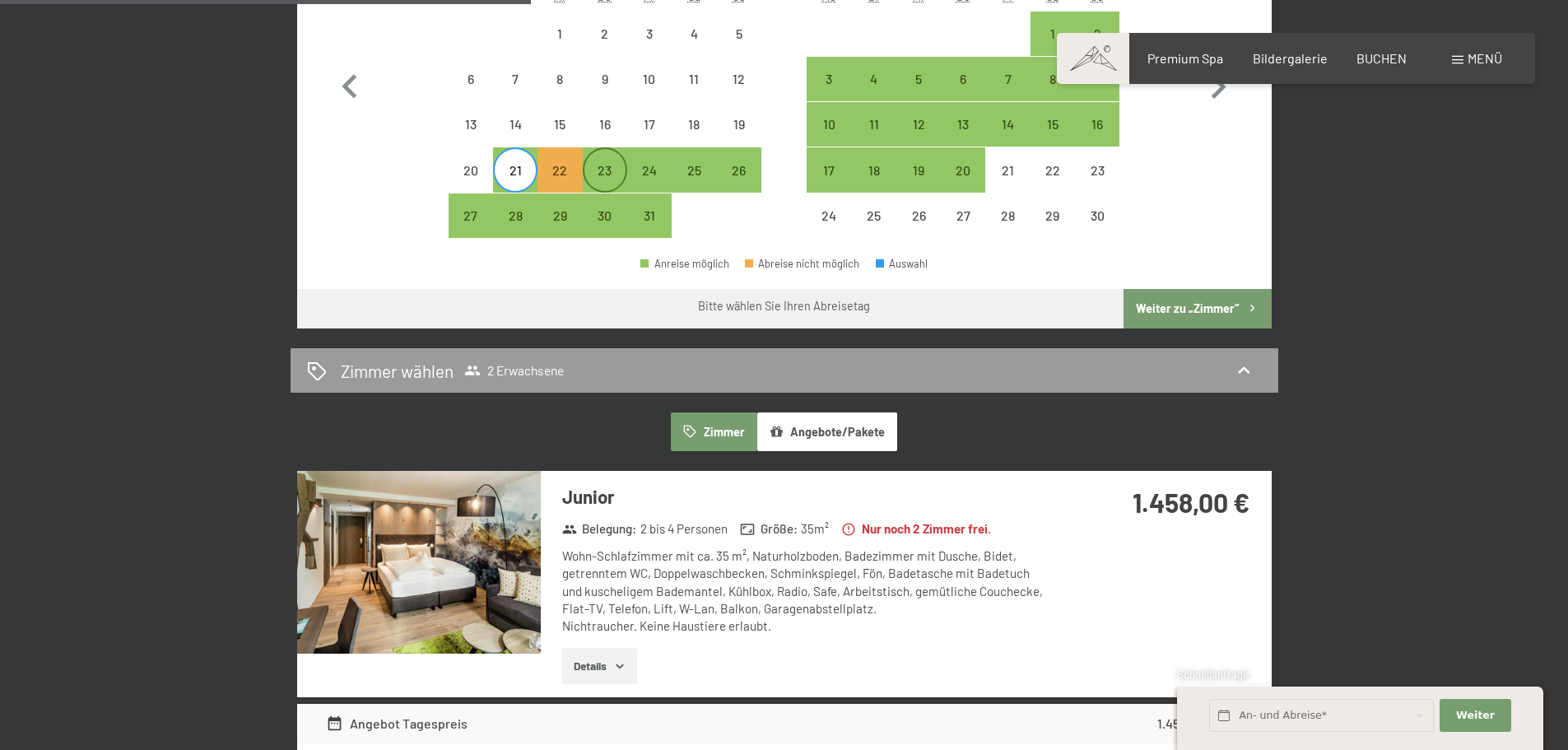
click at [612, 179] on div "23" at bounding box center [604, 184] width 41 height 41
select select "[DATE]"
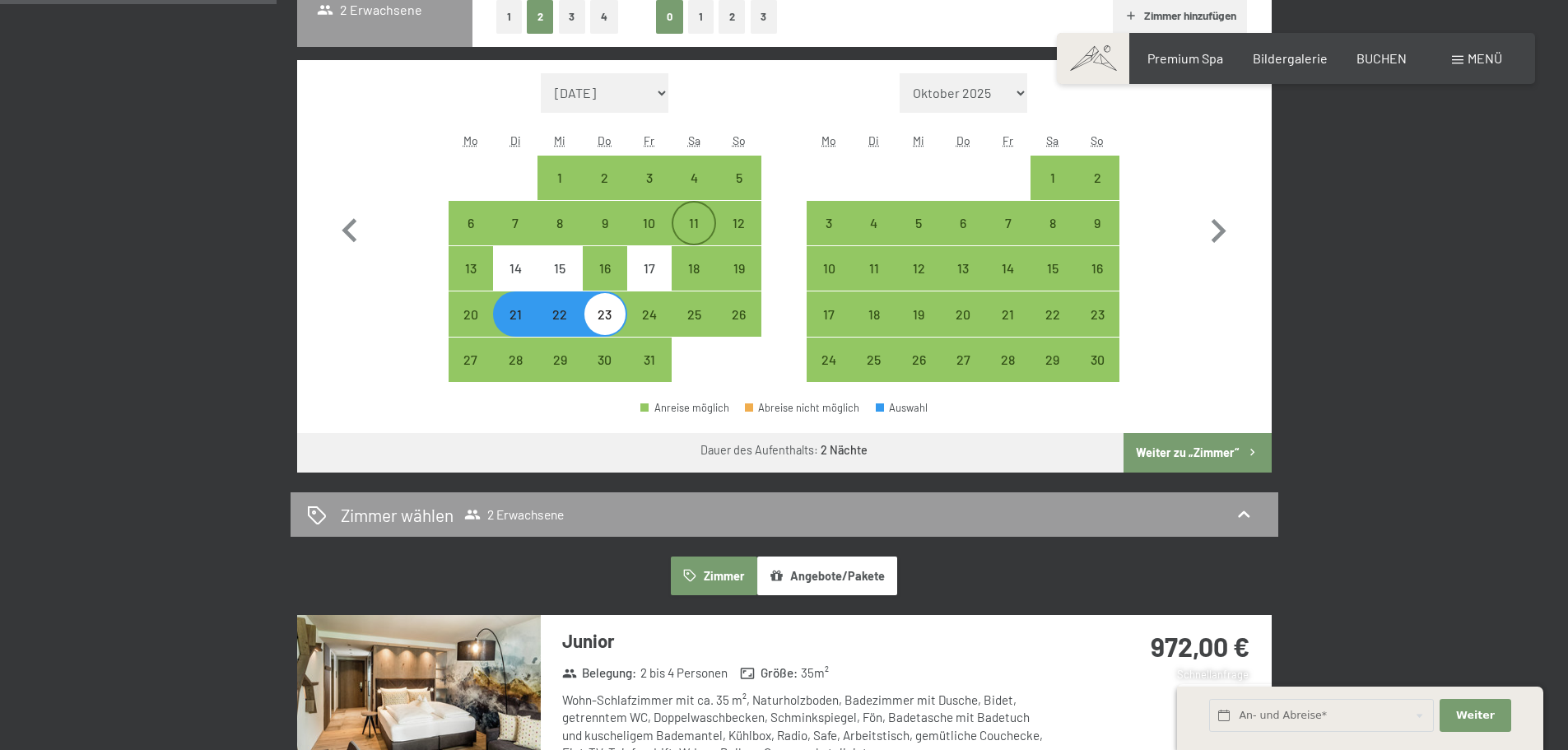
scroll to position [468, 0]
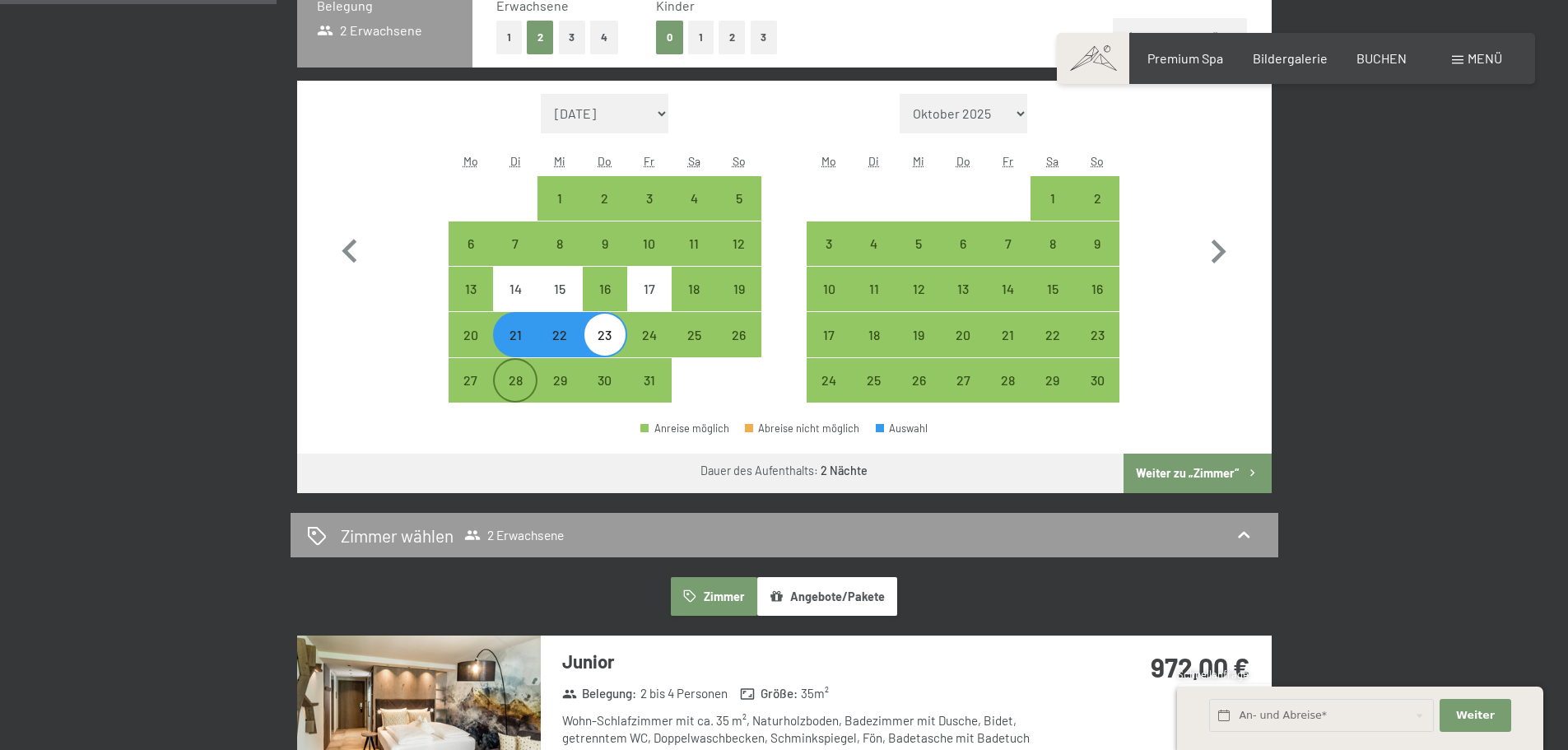
click at [496, 385] on div "28" at bounding box center [515, 394] width 41 height 41
select select "[DATE]"
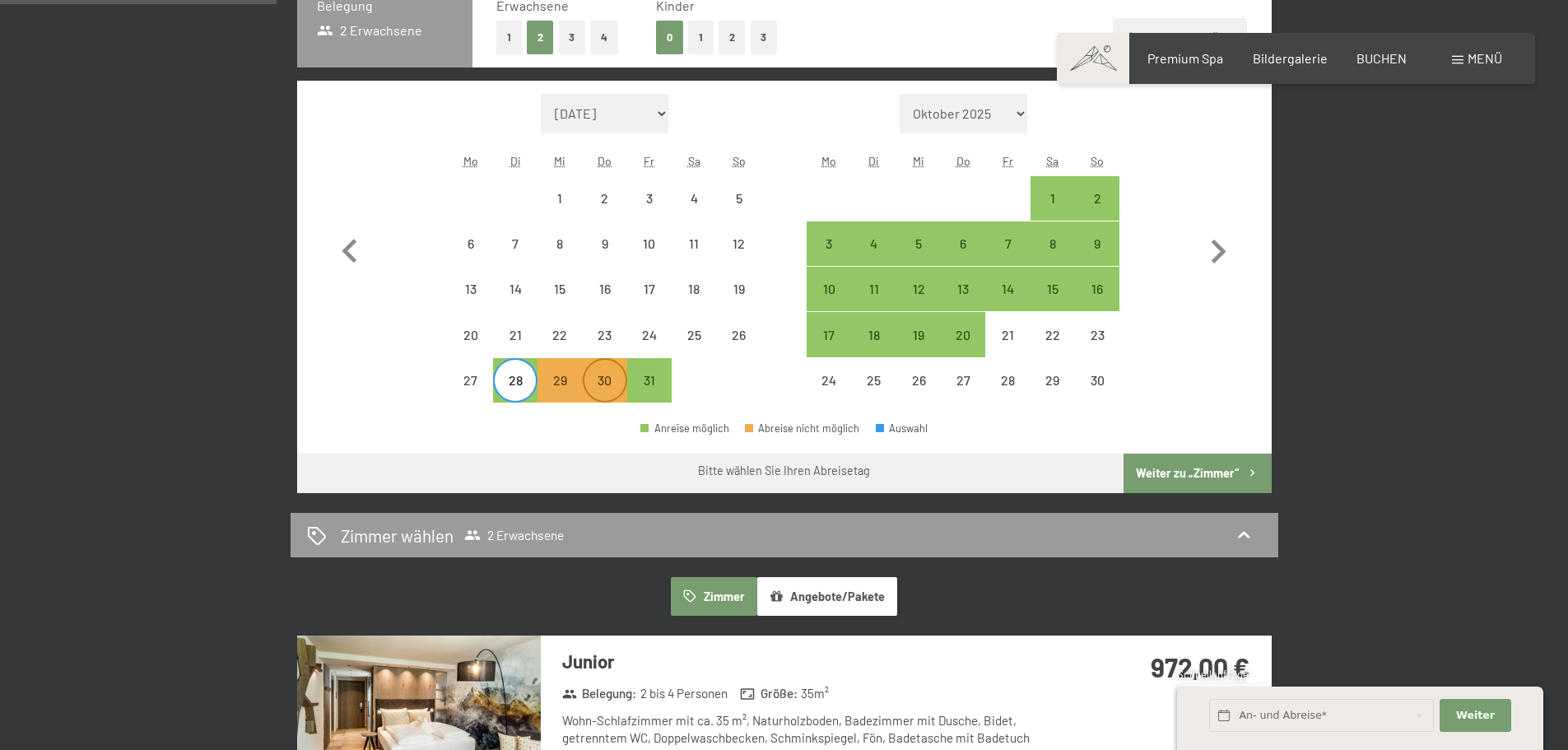
click at [603, 392] on div "30" at bounding box center [604, 394] width 41 height 41
select select "[DATE]"
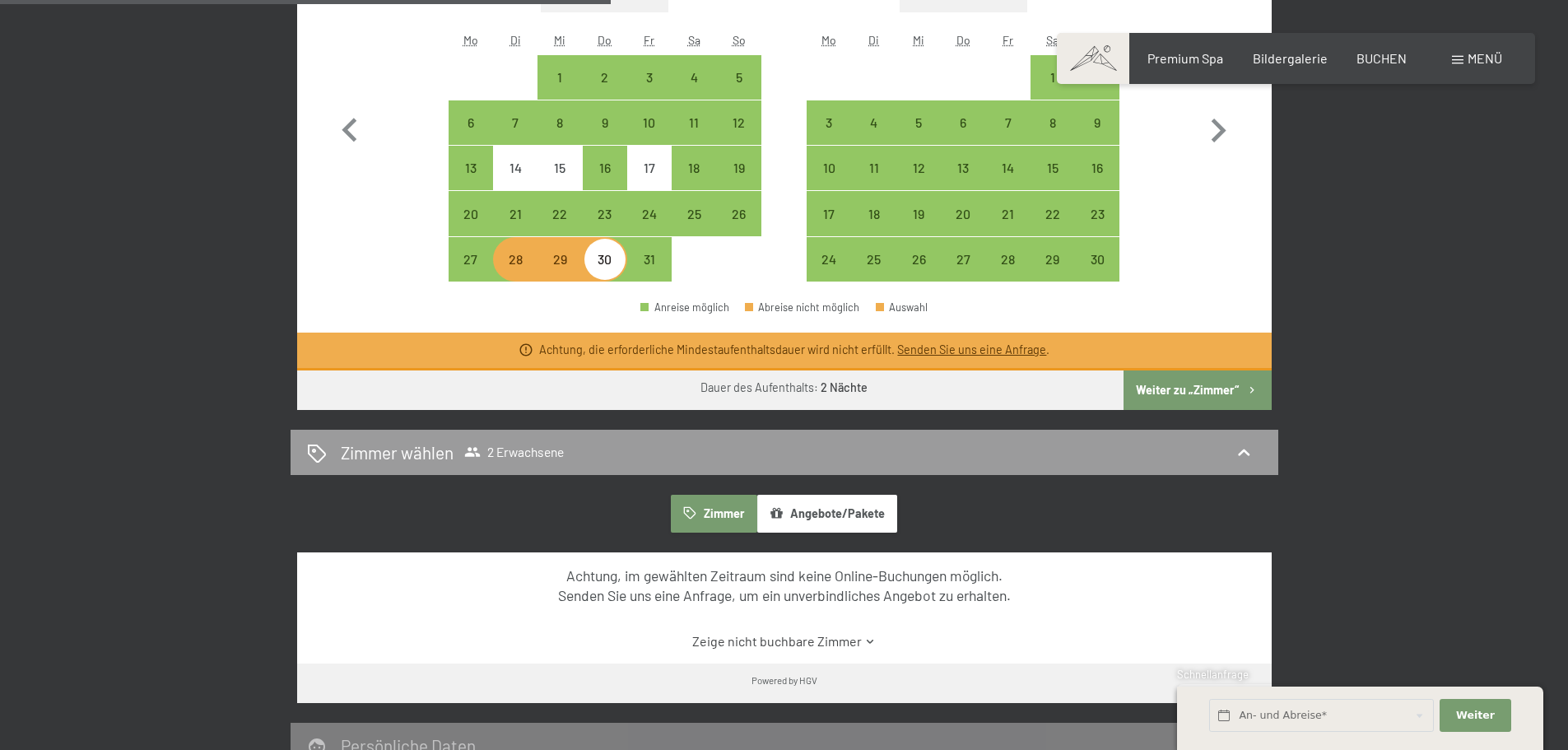
scroll to position [550, 0]
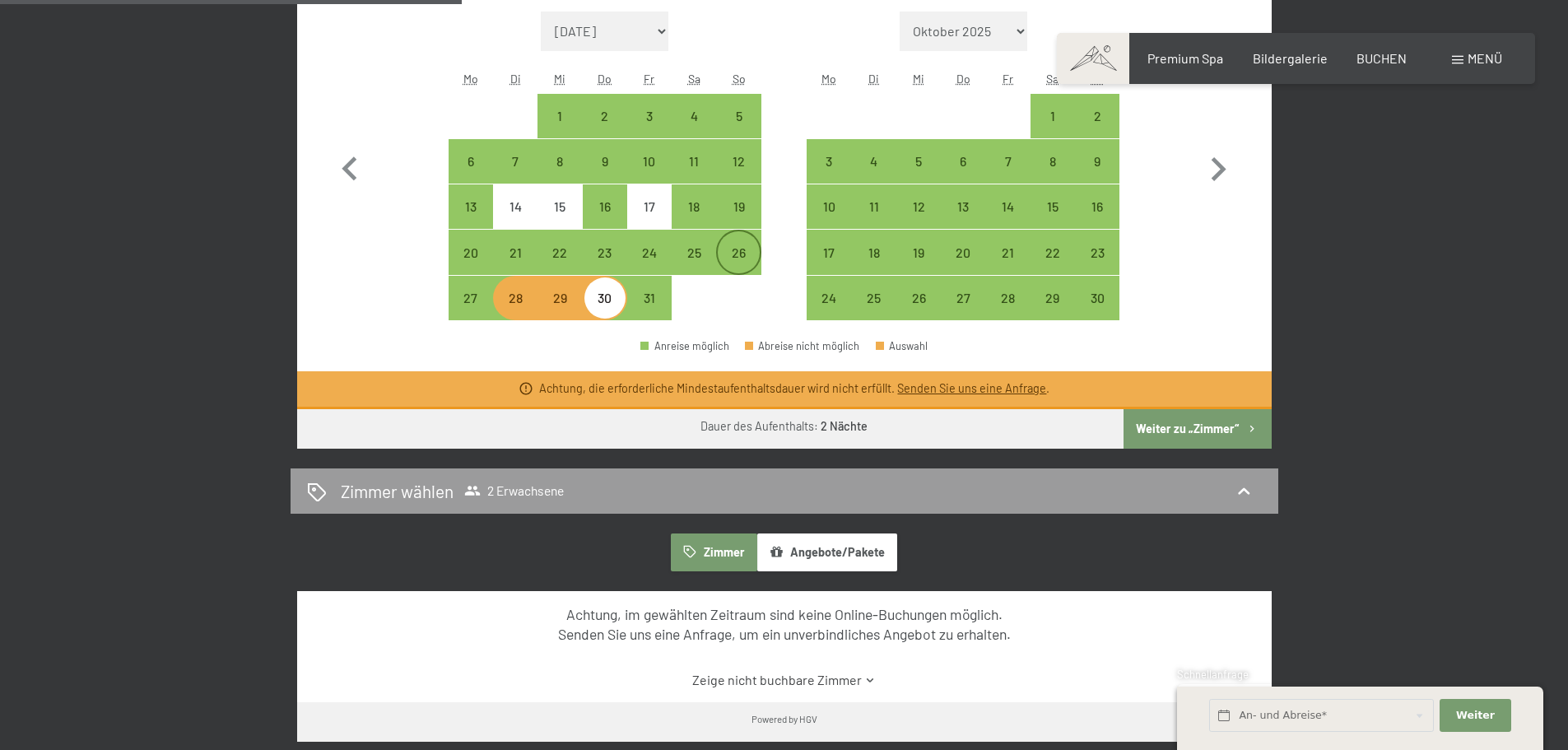
click at [751, 260] on div "26" at bounding box center [738, 266] width 41 height 41
select select "[DATE]"
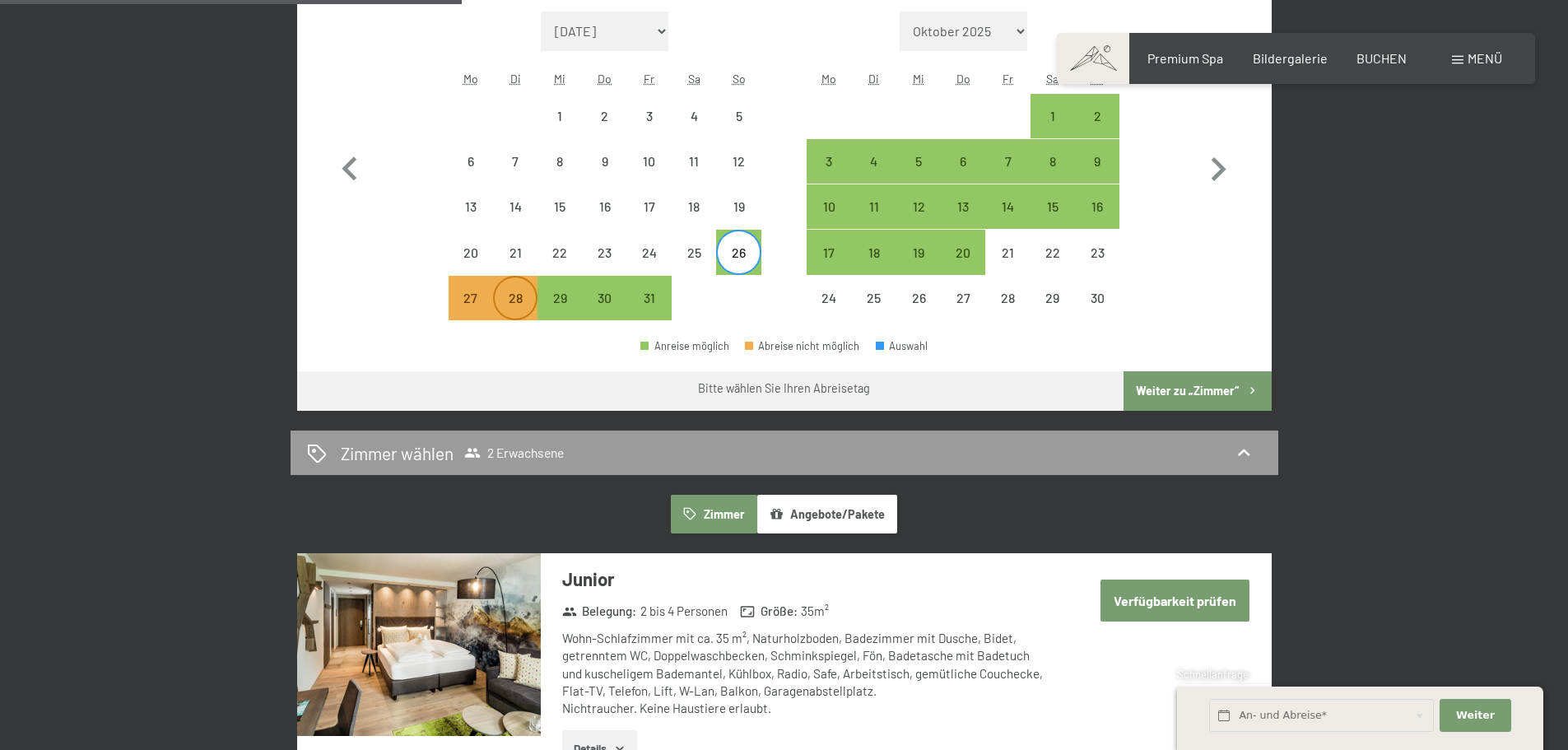
click at [514, 297] on div "28" at bounding box center [515, 312] width 41 height 41
select select "[DATE]"
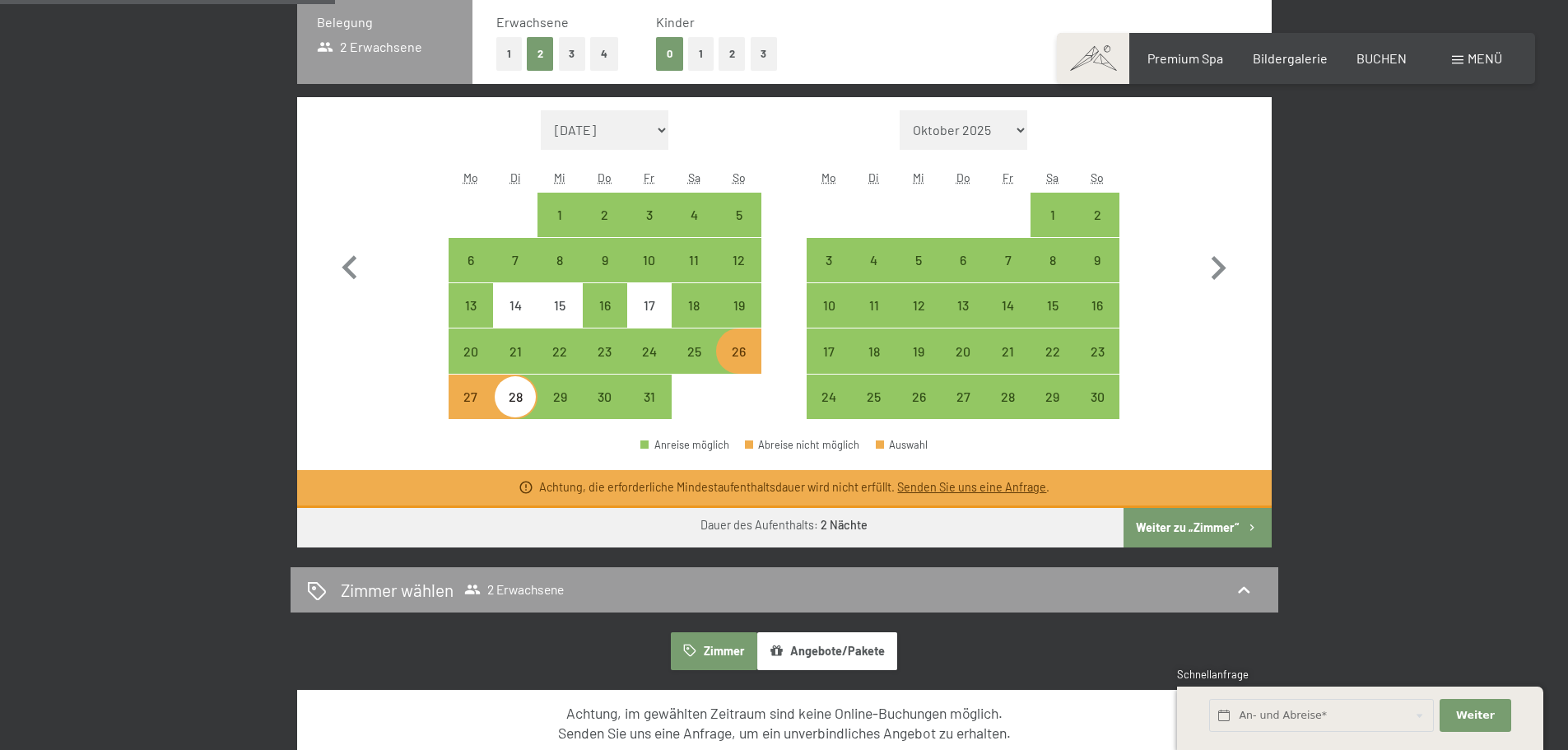
scroll to position [385, 0]
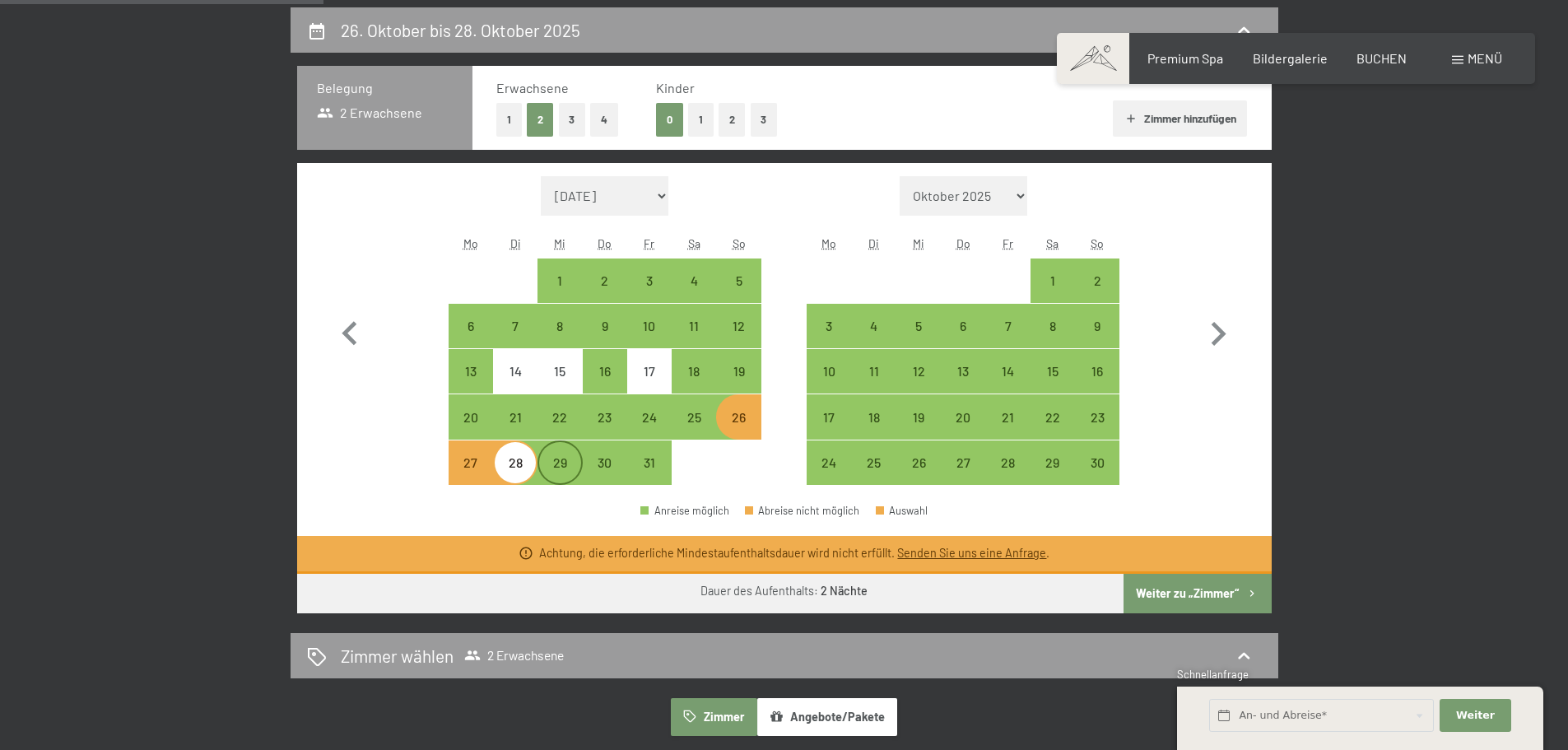
click at [559, 482] on div "29" at bounding box center [559, 476] width 41 height 41
select select "[DATE]"
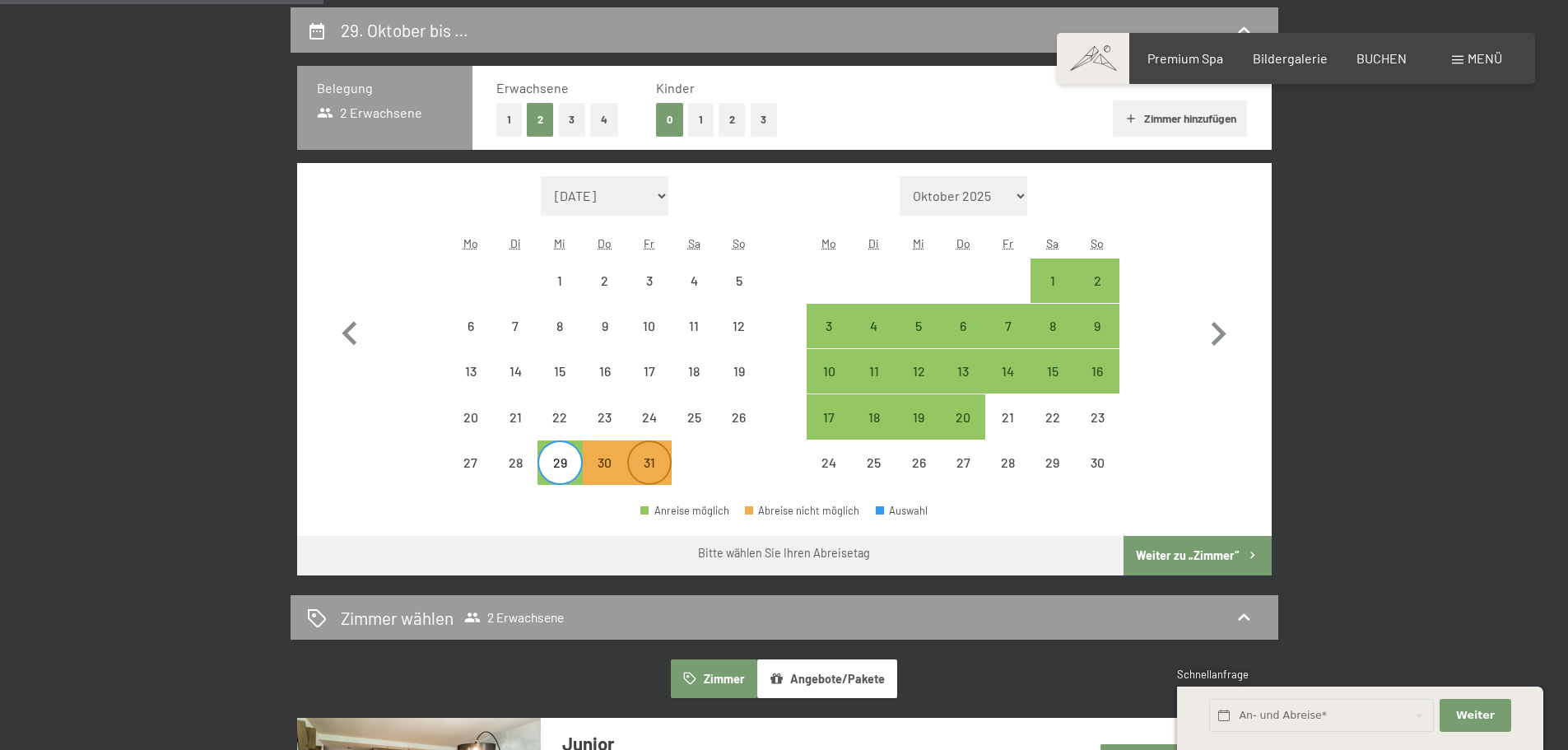
click at [635, 477] on div "31" at bounding box center [649, 476] width 41 height 41
select select "[DATE]"
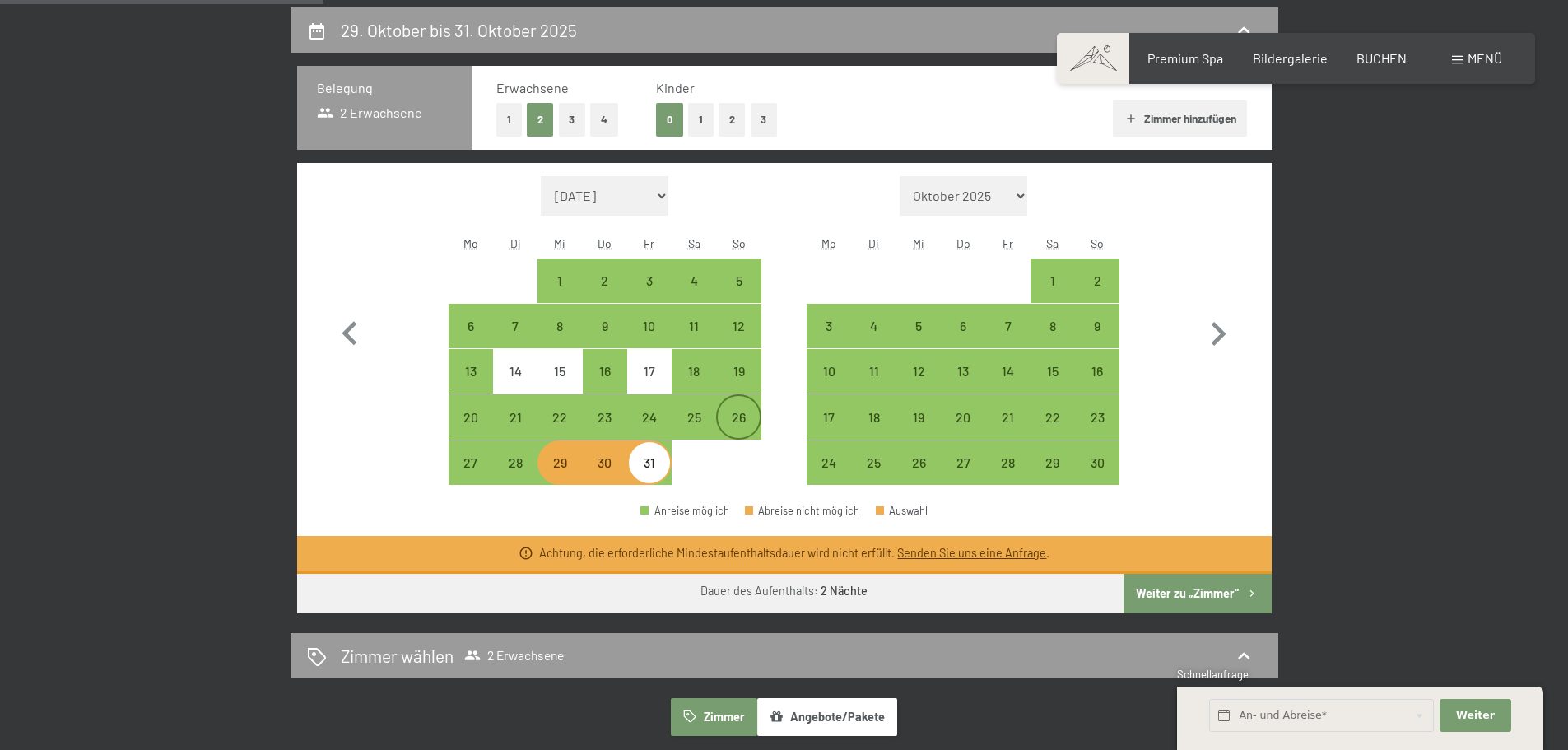
click at [744, 434] on div "26" at bounding box center [738, 431] width 41 height 41
select select "[DATE]"
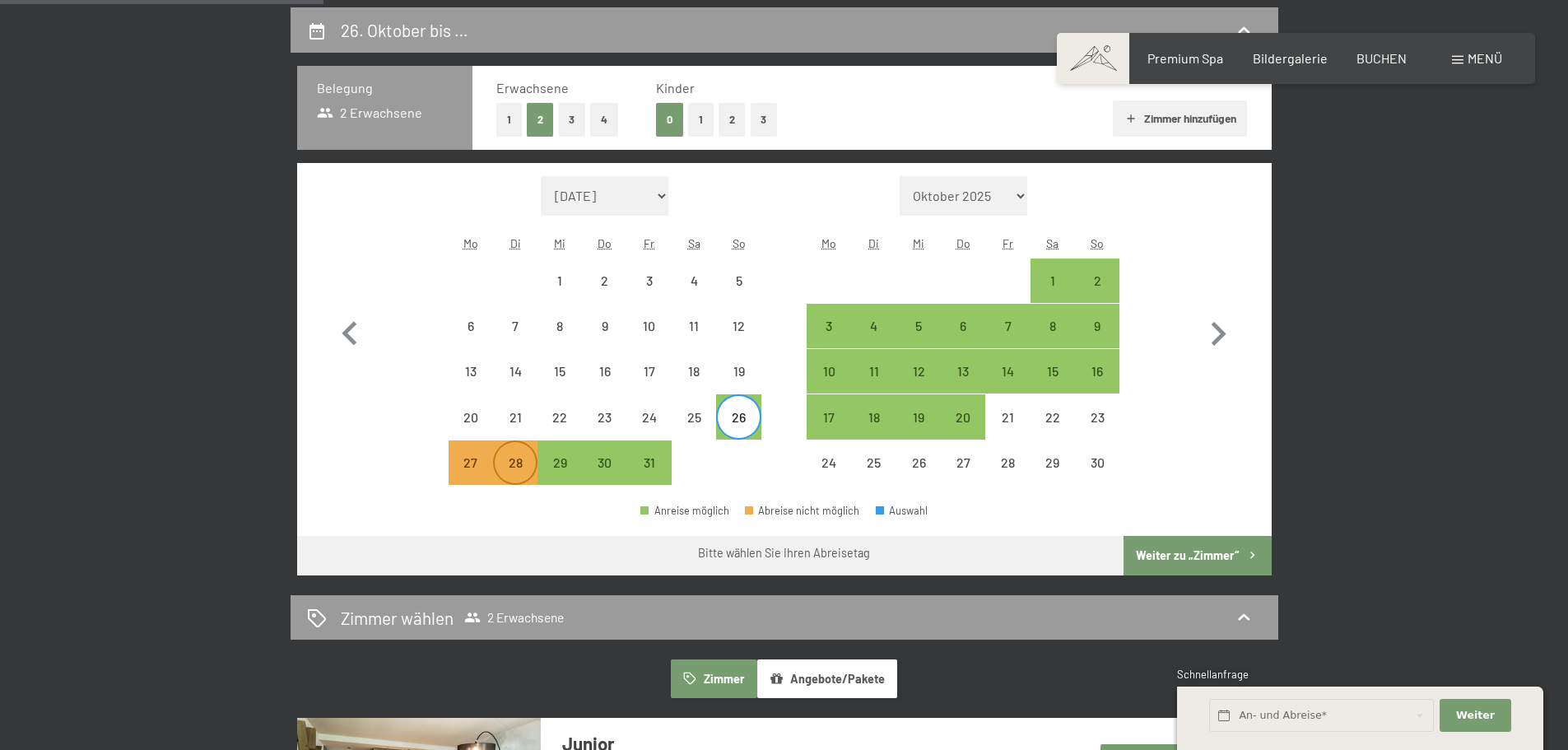
click at [529, 469] on div "28" at bounding box center [515, 476] width 41 height 41
select select "[DATE]"
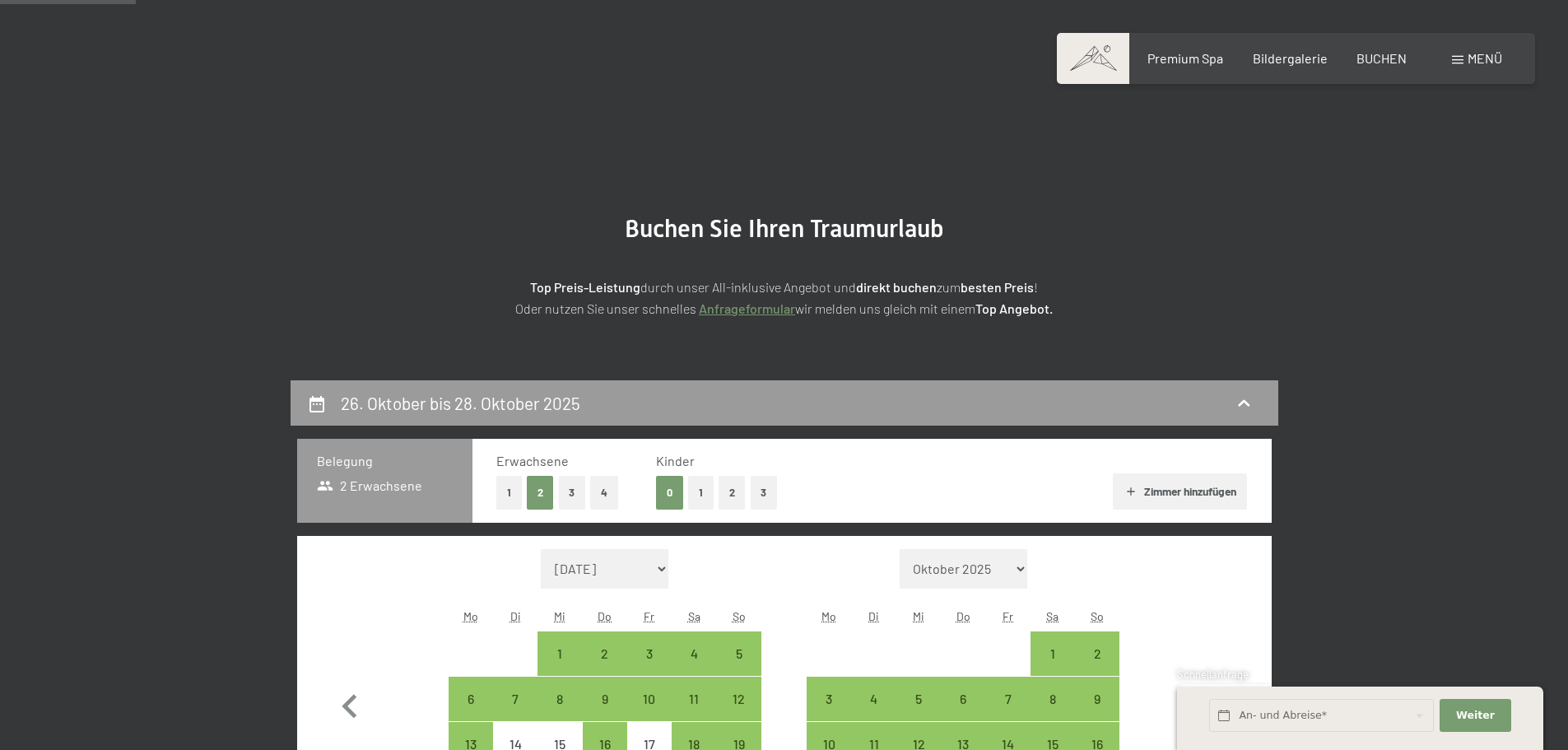
scroll to position [0, 0]
